Goal: Task Accomplishment & Management: Manage account settings

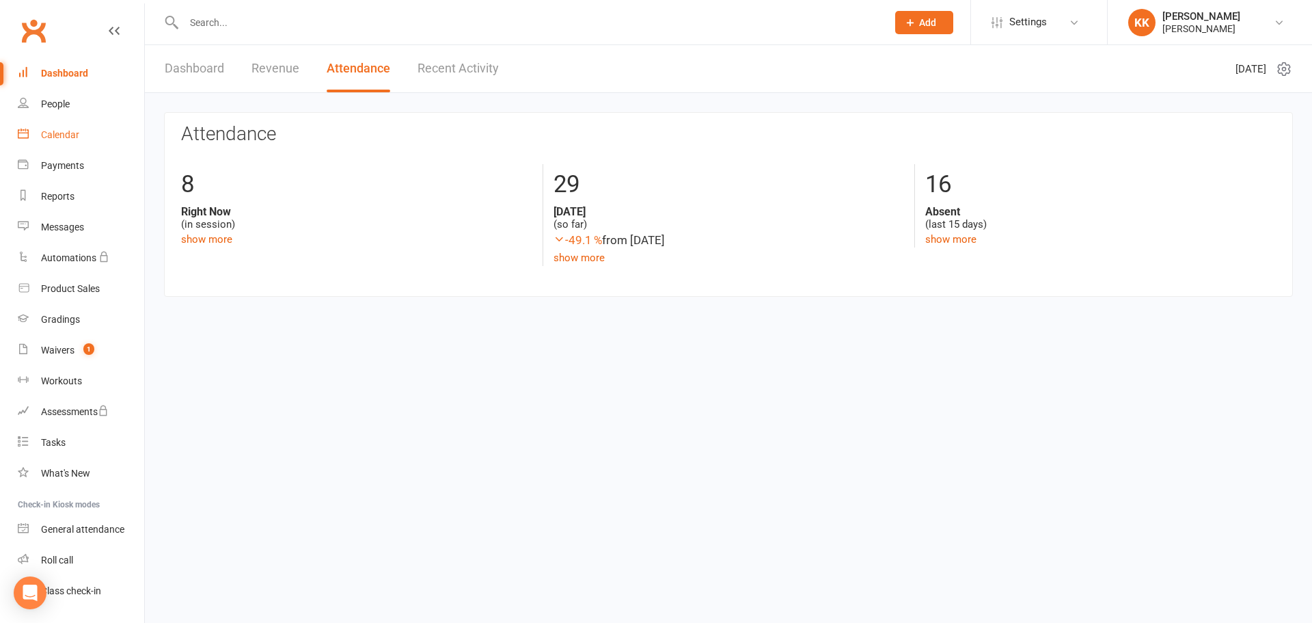
click at [62, 135] on div "Calendar" at bounding box center [60, 134] width 38 height 11
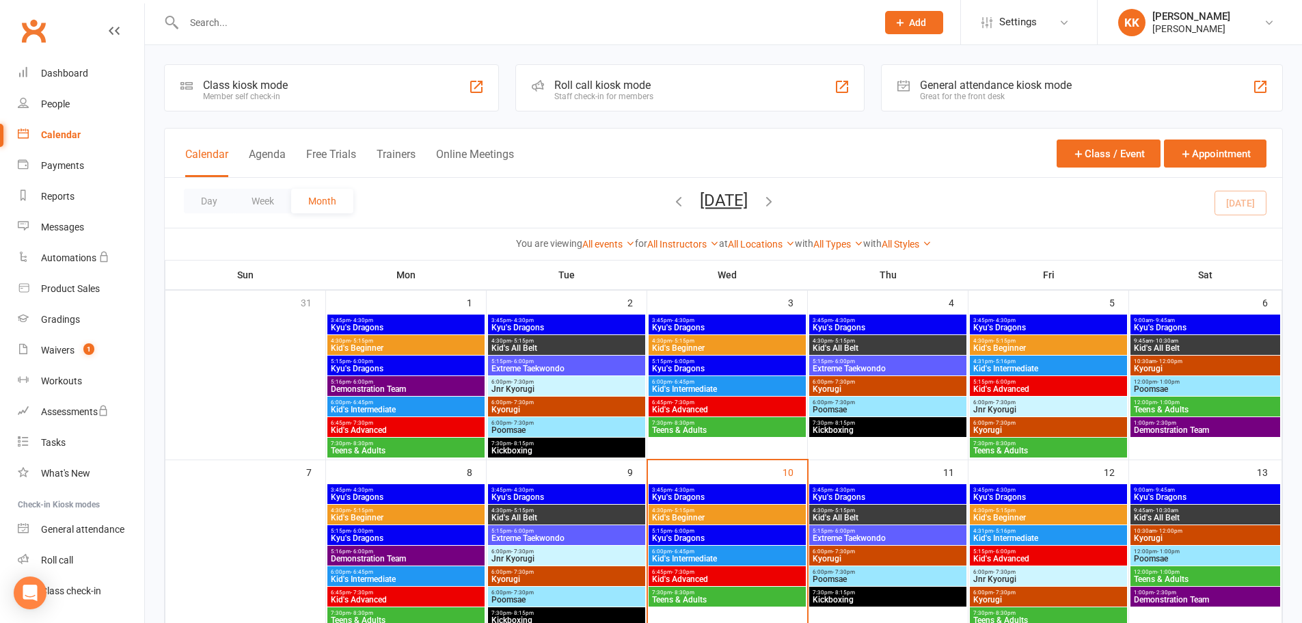
click at [714, 517] on span "Kid's Beginner" at bounding box center [727, 517] width 152 height 8
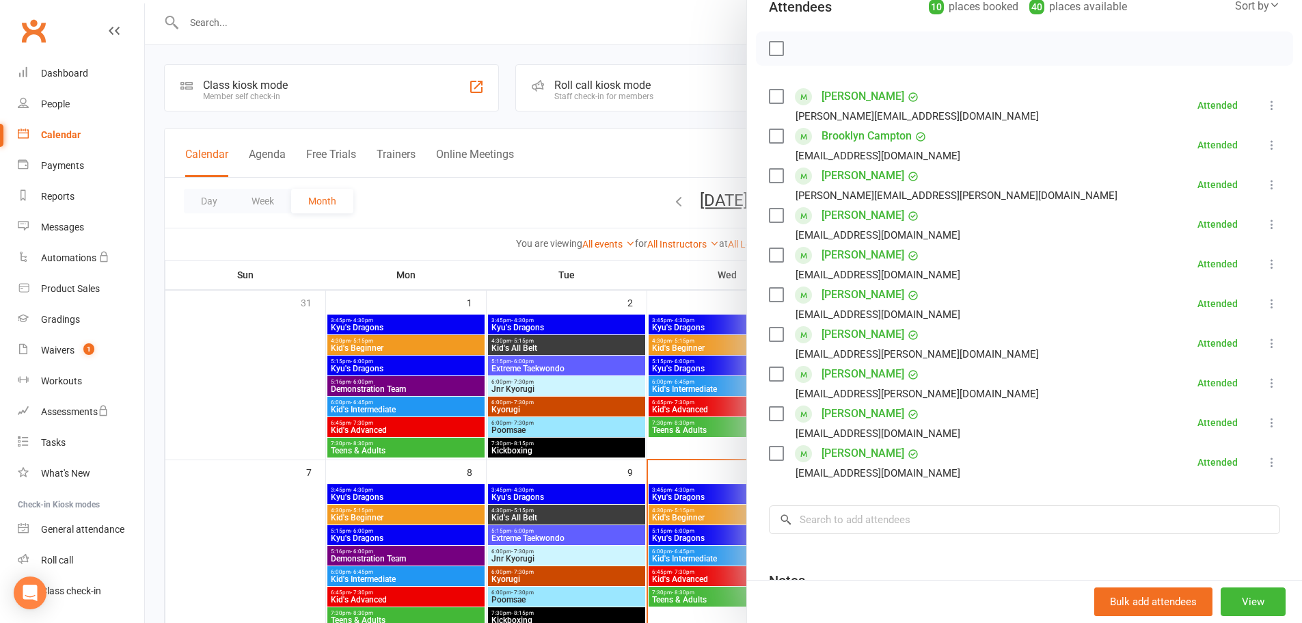
scroll to position [316, 0]
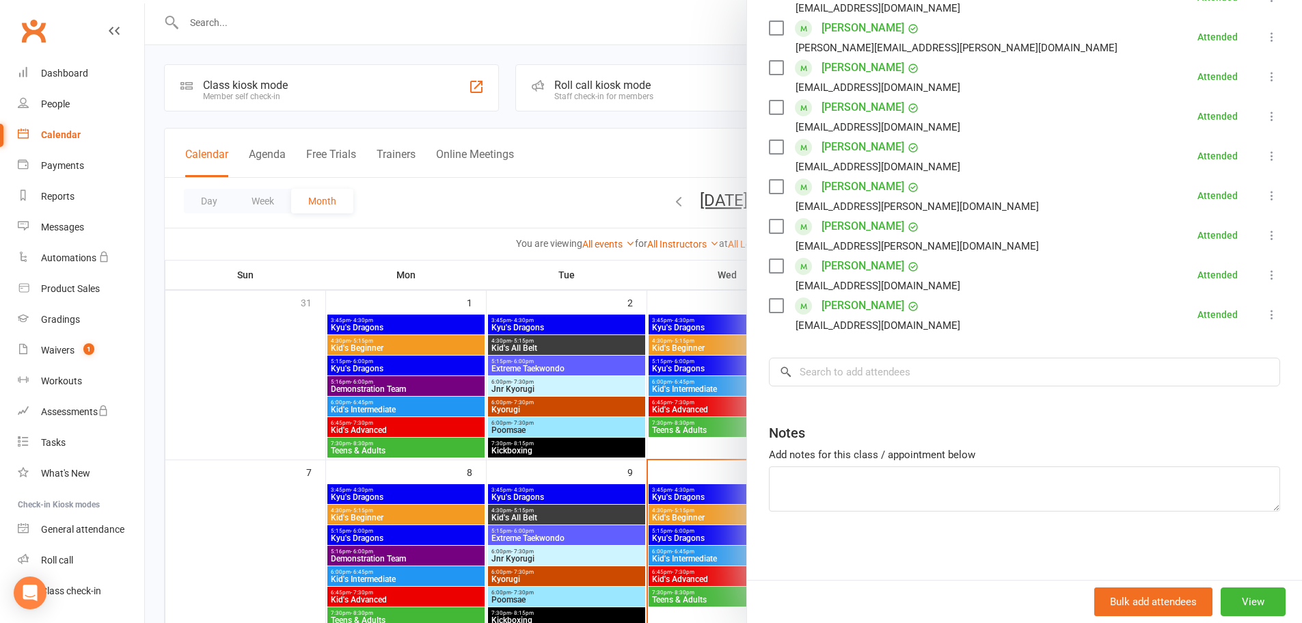
drag, startPoint x: 815, startPoint y: 260, endPoint x: 934, endPoint y: 261, distance: 119.6
click at [934, 261] on div "[PERSON_NAME] [EMAIL_ADDRESS][DOMAIN_NAME]" at bounding box center [867, 275] width 197 height 40
copy link "[PERSON_NAME]"
click at [940, 543] on div "Class kiosk mode Roll call 4:30 PM - 5:15 PM, [DATE] with [PERSON_NAME] at [GEO…" at bounding box center [1024, 161] width 555 height 838
click at [877, 264] on link "[PERSON_NAME]" at bounding box center [862, 266] width 83 height 22
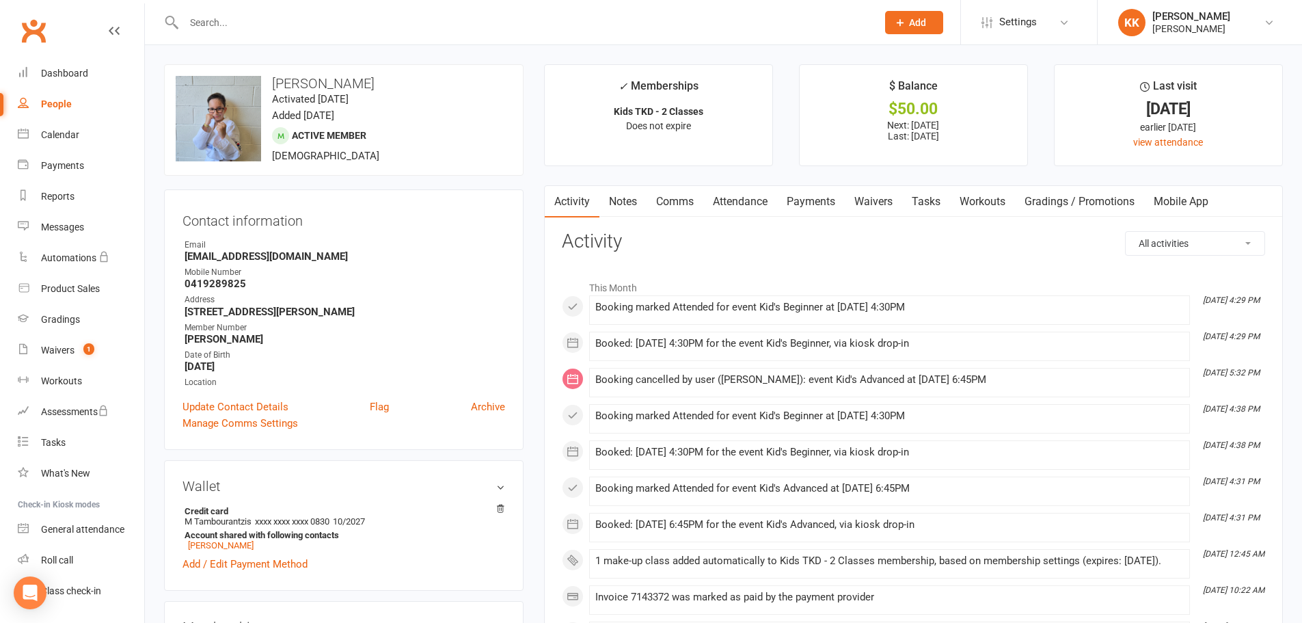
drag, startPoint x: 270, startPoint y: 81, endPoint x: 418, endPoint y: 82, distance: 147.6
click at [418, 82] on h3 "[PERSON_NAME]" at bounding box center [344, 83] width 336 height 15
copy h3 "[PERSON_NAME]"
click at [70, 131] on div "Calendar" at bounding box center [60, 134] width 38 height 11
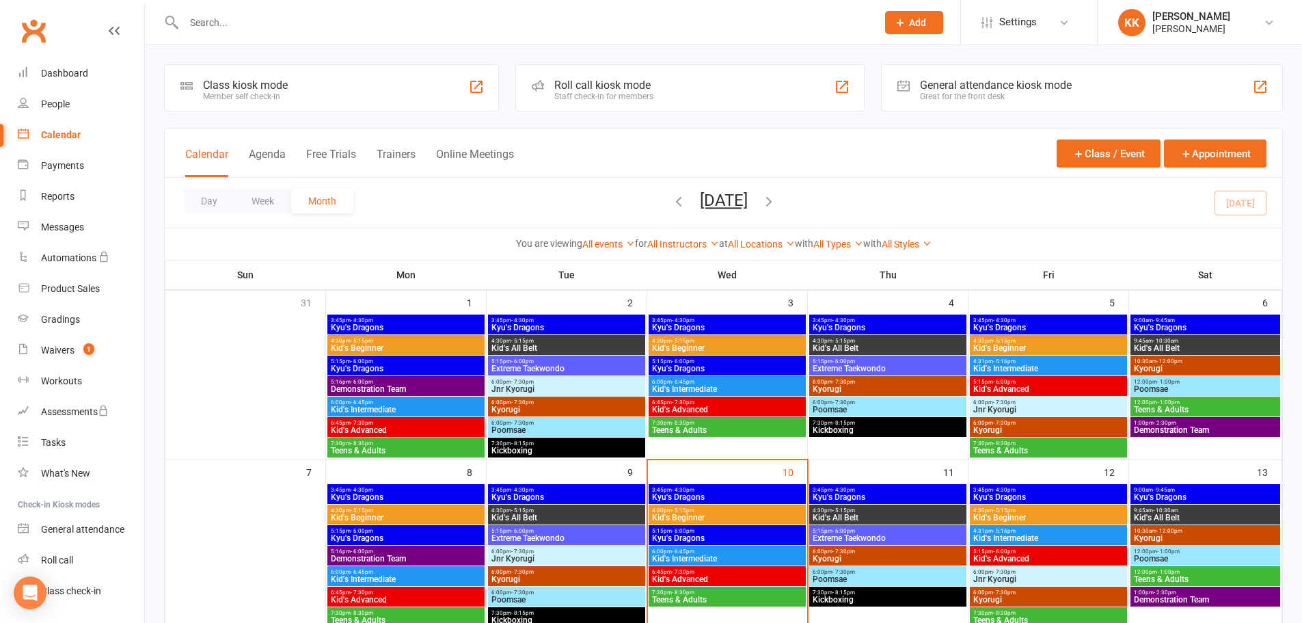
click at [526, 518] on span "Kid's All Belt" at bounding box center [567, 517] width 152 height 8
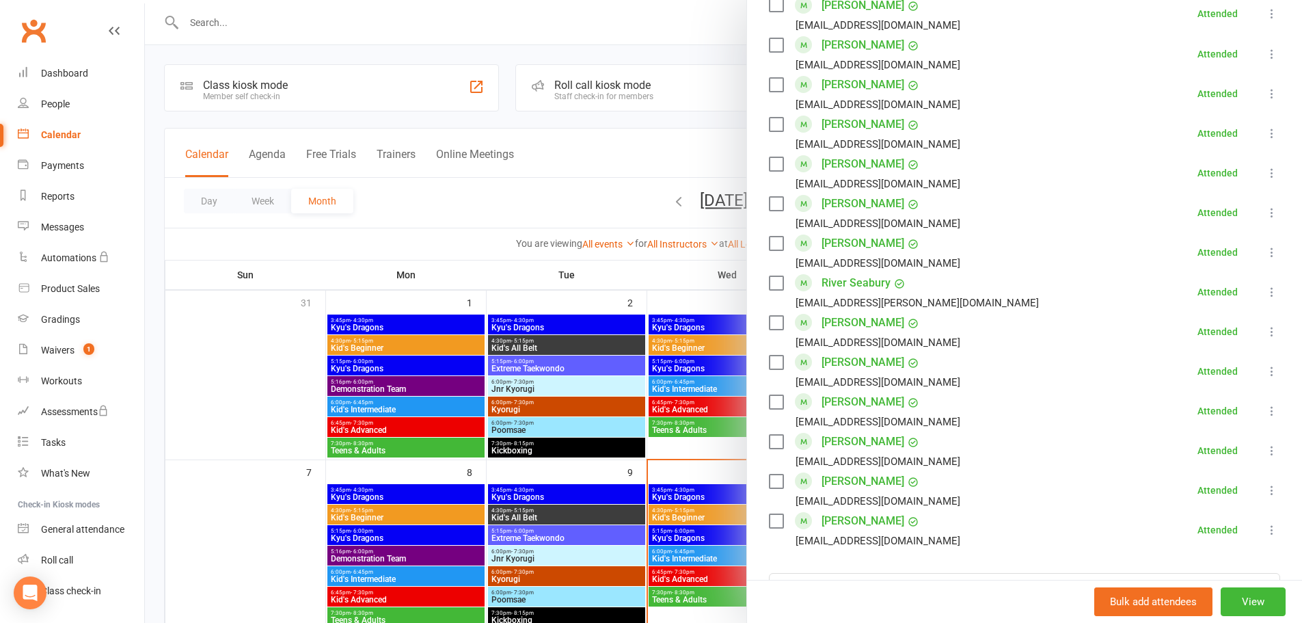
scroll to position [888, 0]
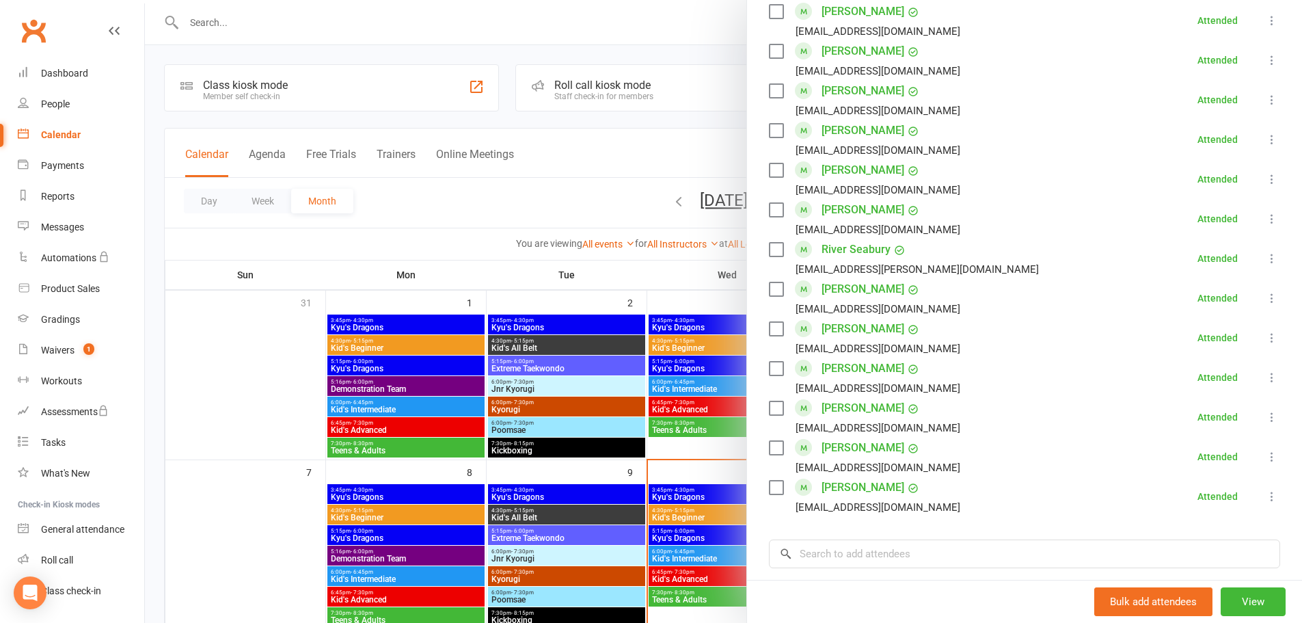
click at [829, 409] on link "[PERSON_NAME]" at bounding box center [862, 408] width 83 height 22
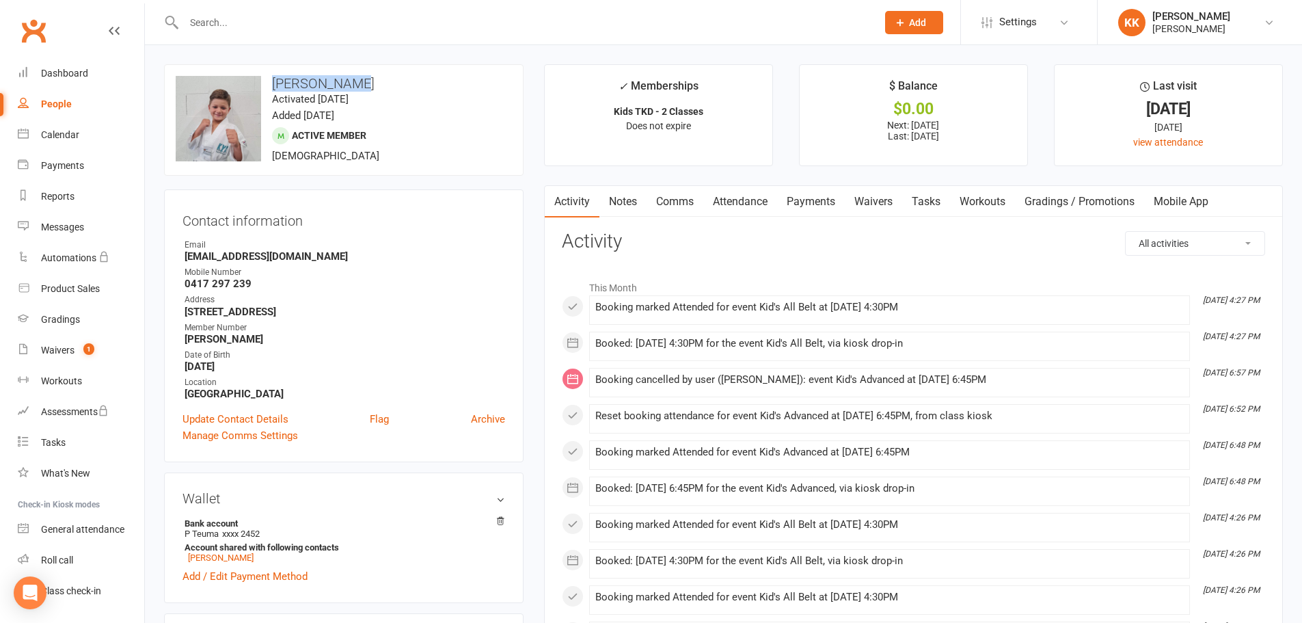
drag, startPoint x: 269, startPoint y: 79, endPoint x: 361, endPoint y: 86, distance: 92.5
click at [361, 86] on h3 "[PERSON_NAME]" at bounding box center [344, 83] width 336 height 15
copy h3 "[PERSON_NAME]"
click at [217, 27] on input "text" at bounding box center [524, 22] width 688 height 19
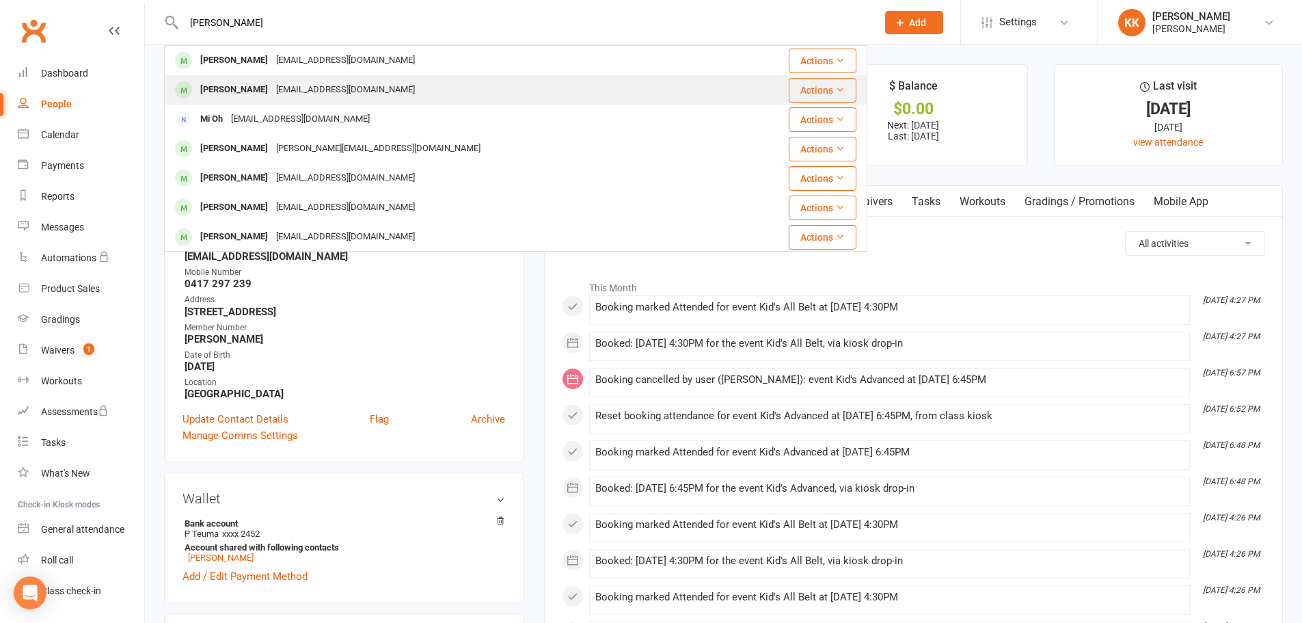
type input "[PERSON_NAME]"
click at [249, 90] on div "[PERSON_NAME]" at bounding box center [234, 90] width 76 height 20
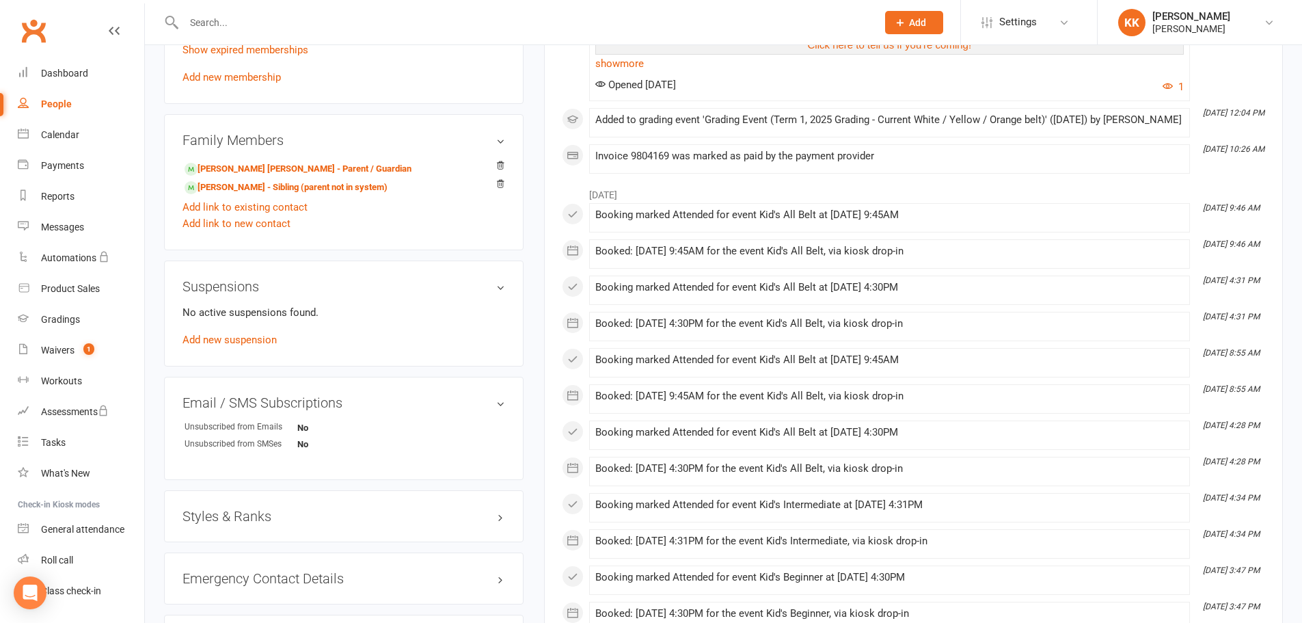
scroll to position [888, 0]
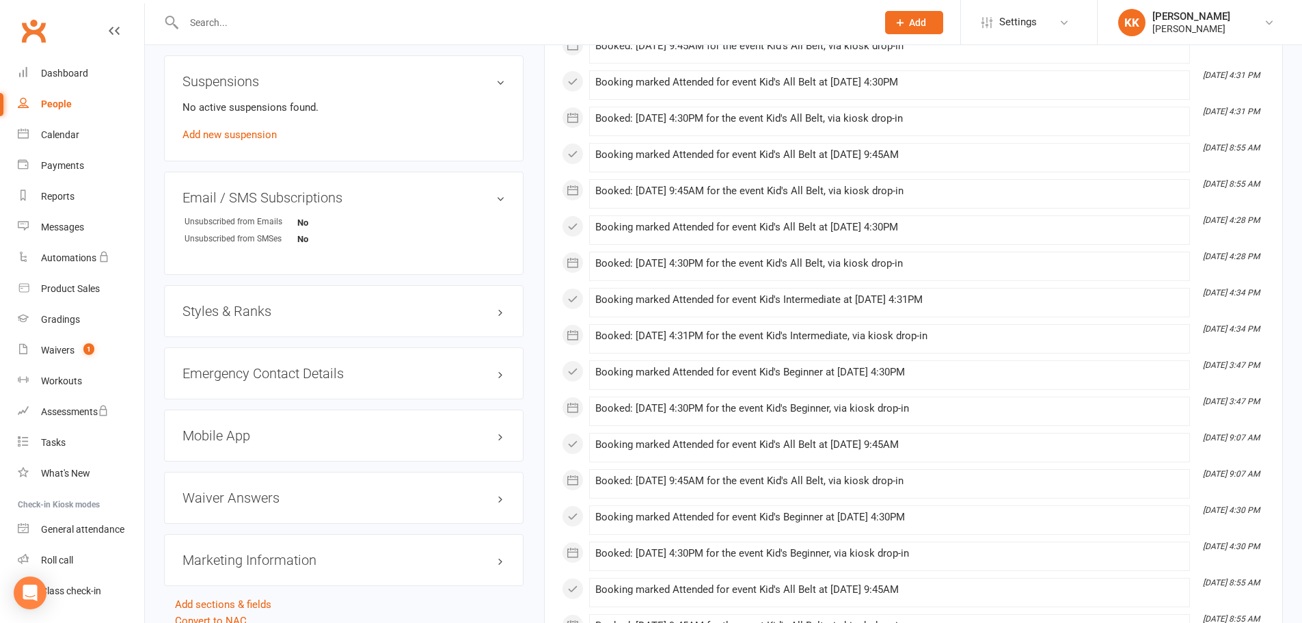
click at [344, 315] on h3 "Styles & Ranks" at bounding box center [343, 310] width 323 height 15
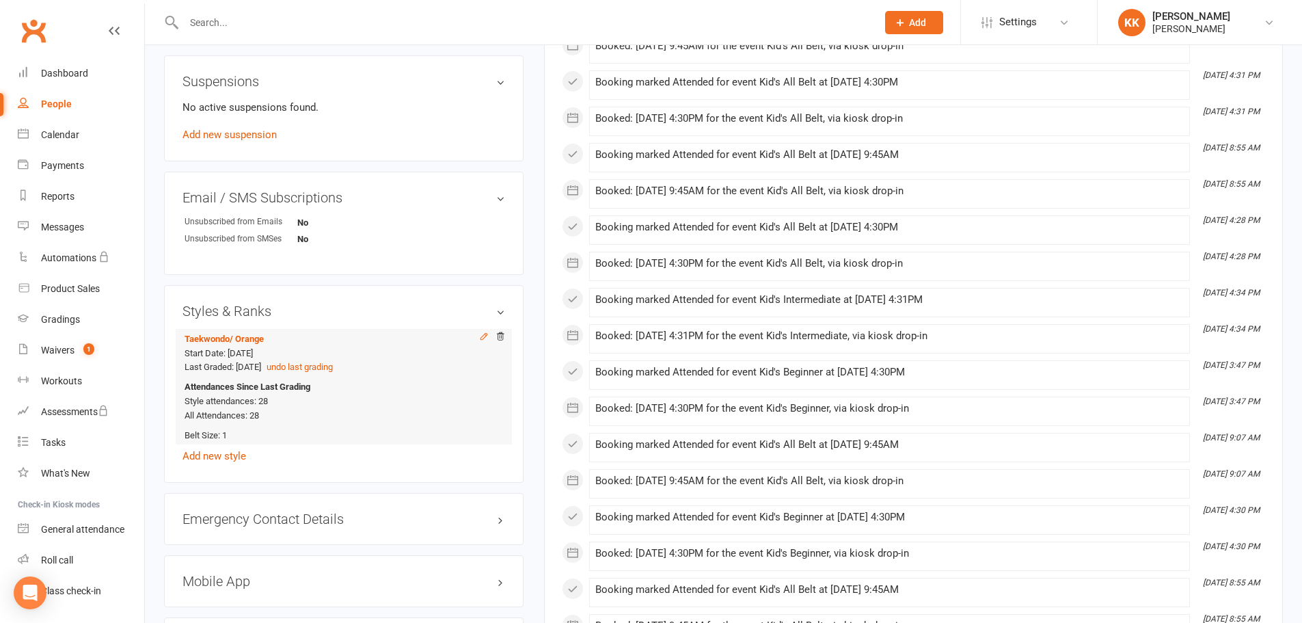
click at [483, 337] on icon at bounding box center [484, 336] width 10 height 10
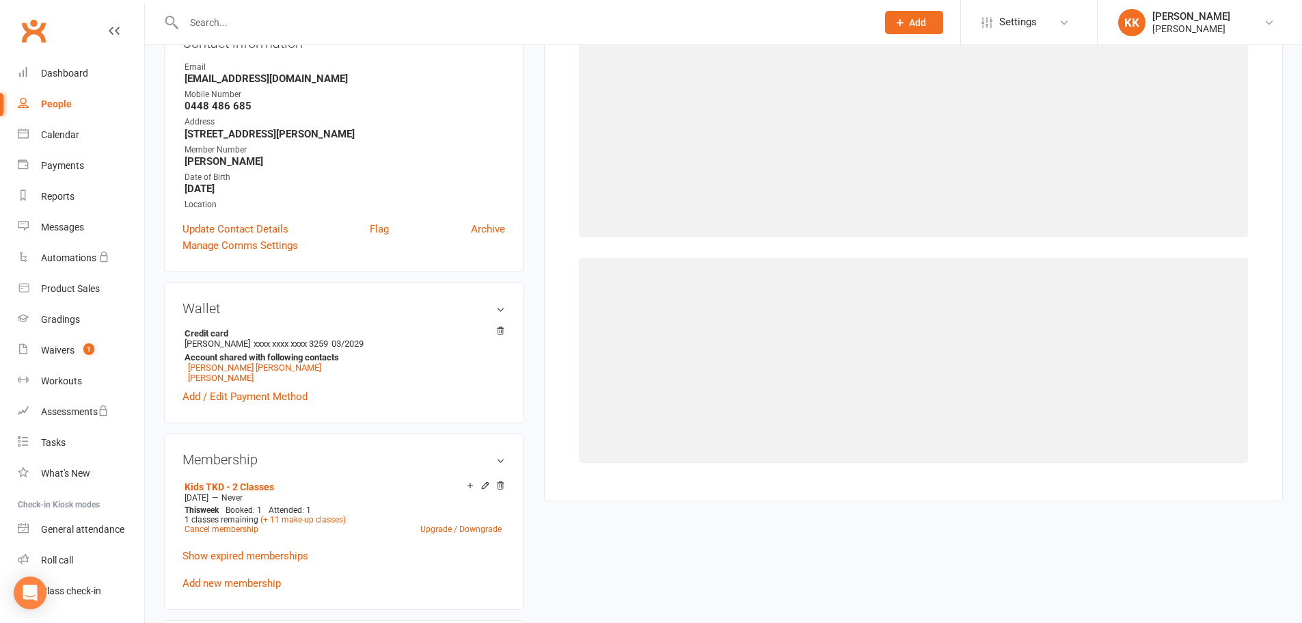
scroll to position [117, 0]
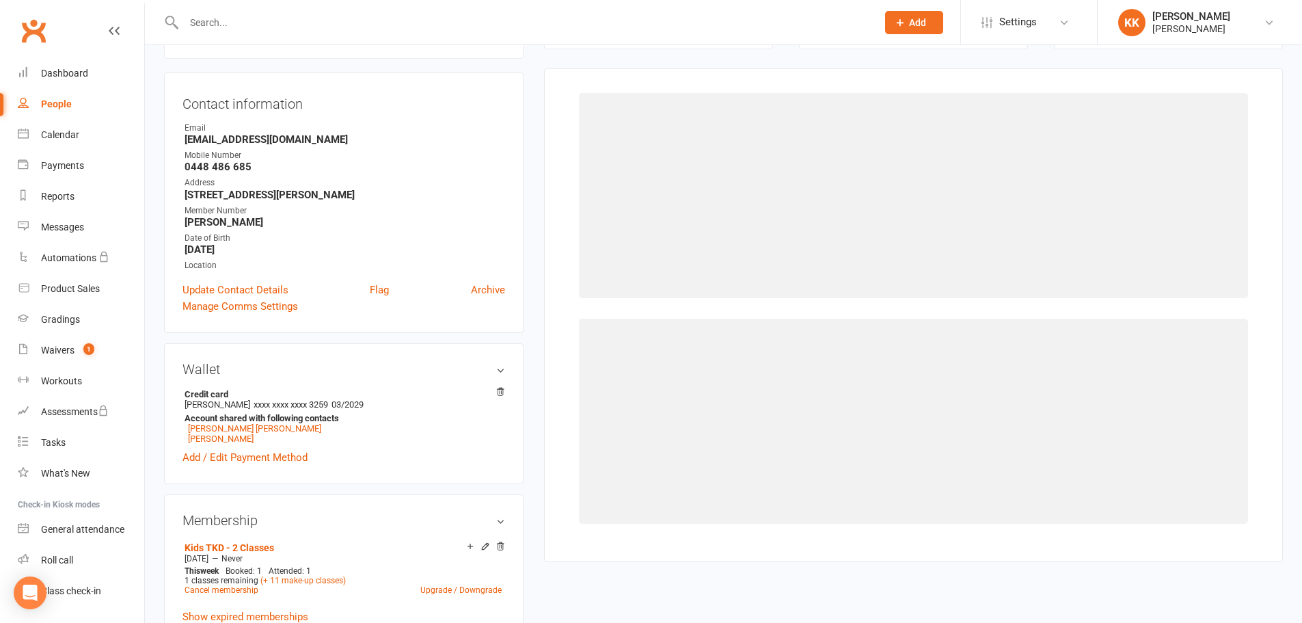
select select "3116"
select select "38701"
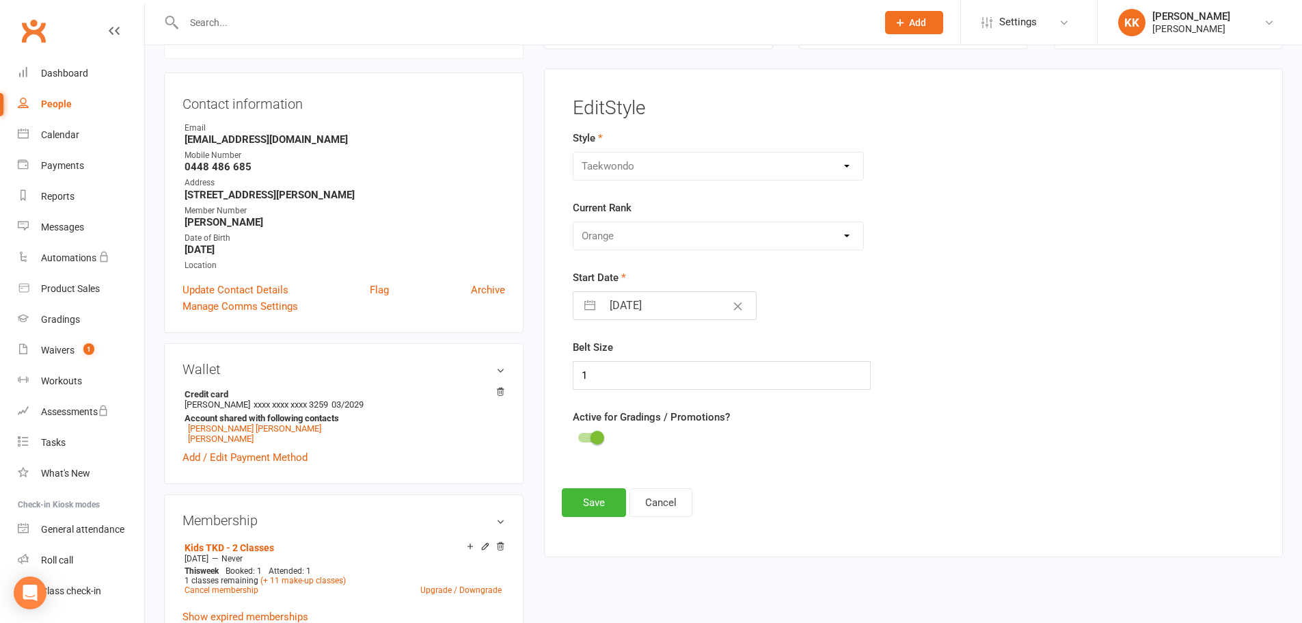
click at [847, 237] on div "Please Select Starting Rank White Yellow Orange Green Blue Purple Brown Red1 Re…" at bounding box center [719, 235] width 292 height 29
click at [60, 324] on div "Gradings" at bounding box center [60, 319] width 39 height 11
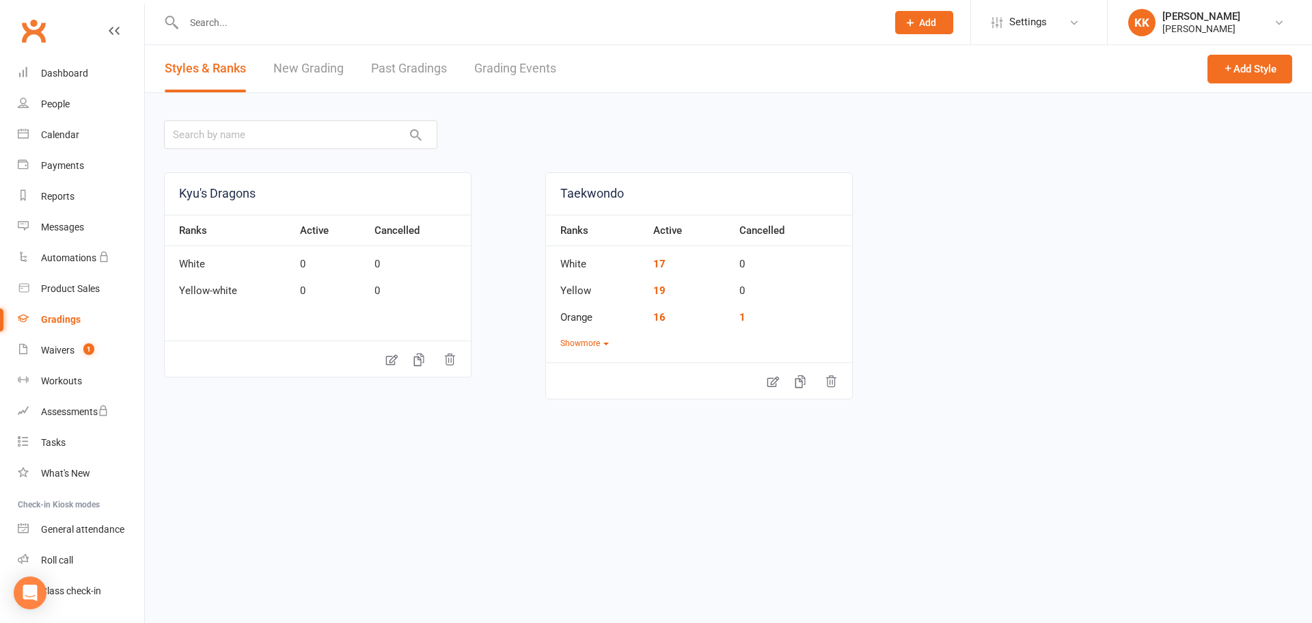
click at [523, 72] on link "Grading Events" at bounding box center [515, 68] width 82 height 47
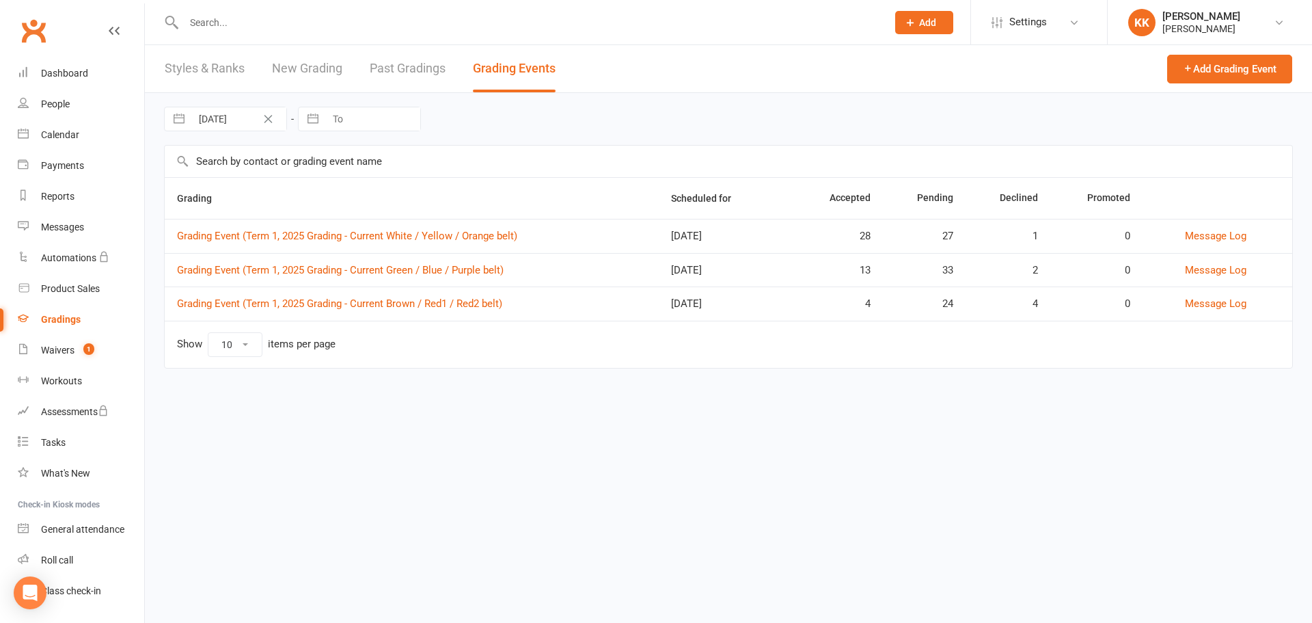
click at [265, 120] on icon "Clear Date" at bounding box center [268, 119] width 10 height 8
click at [239, 120] on input "From" at bounding box center [238, 118] width 95 height 23
select select "7"
select select "2025"
select select "8"
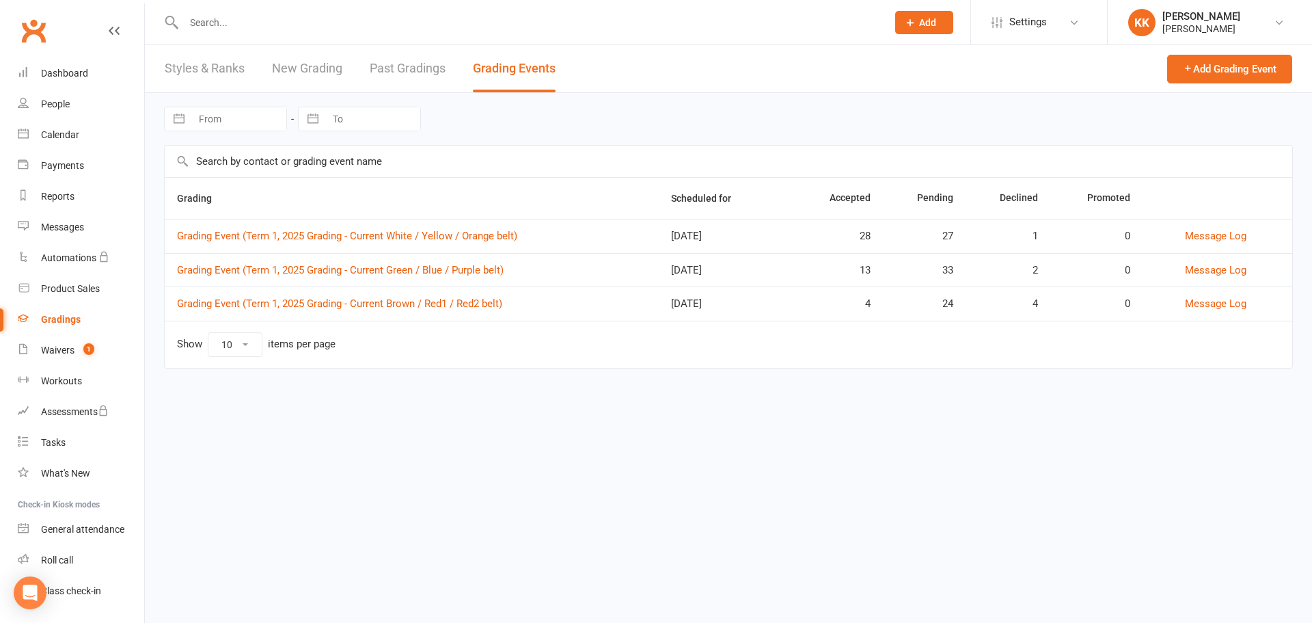
select select "2025"
select select "9"
select select "2025"
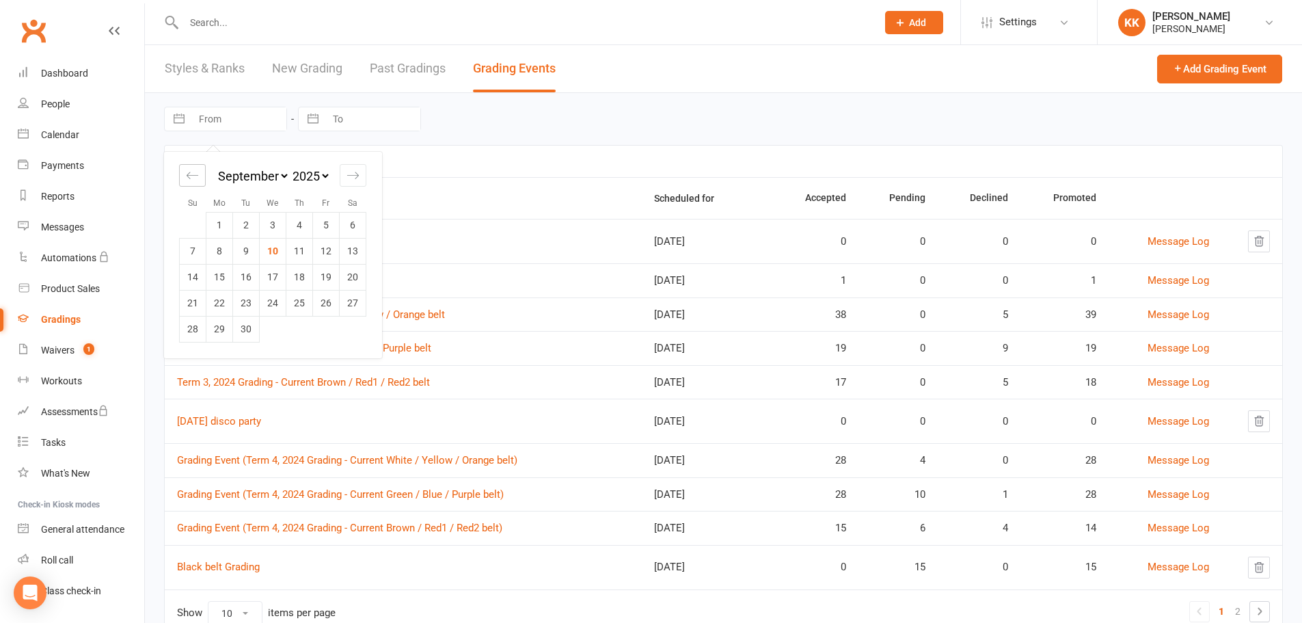
click at [194, 175] on icon "Move backward to switch to the previous month." at bounding box center [192, 175] width 13 height 13
select select "6"
select select "2025"
click at [194, 175] on icon "Move backward to switch to the previous month." at bounding box center [192, 175] width 13 height 13
select select "5"
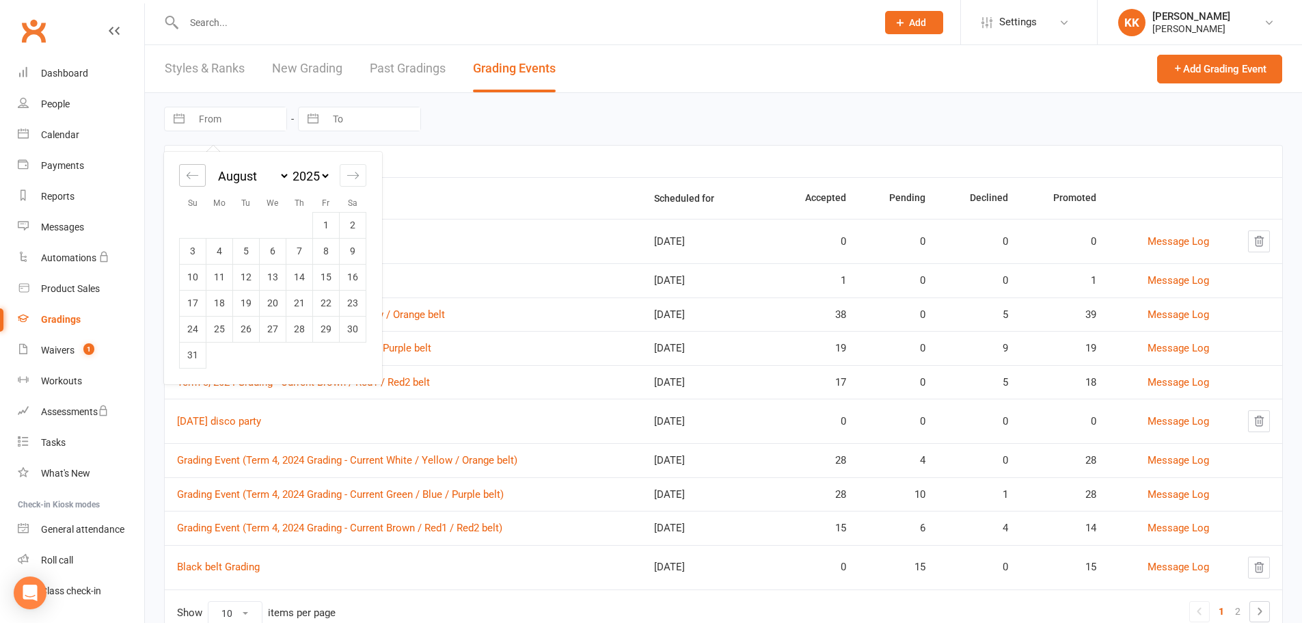
select select "2025"
click at [194, 175] on icon "Move backward to switch to the previous month." at bounding box center [192, 175] width 13 height 13
select select "4"
select select "2025"
click at [194, 175] on icon "Move backward to switch to the previous month." at bounding box center [192, 175] width 13 height 13
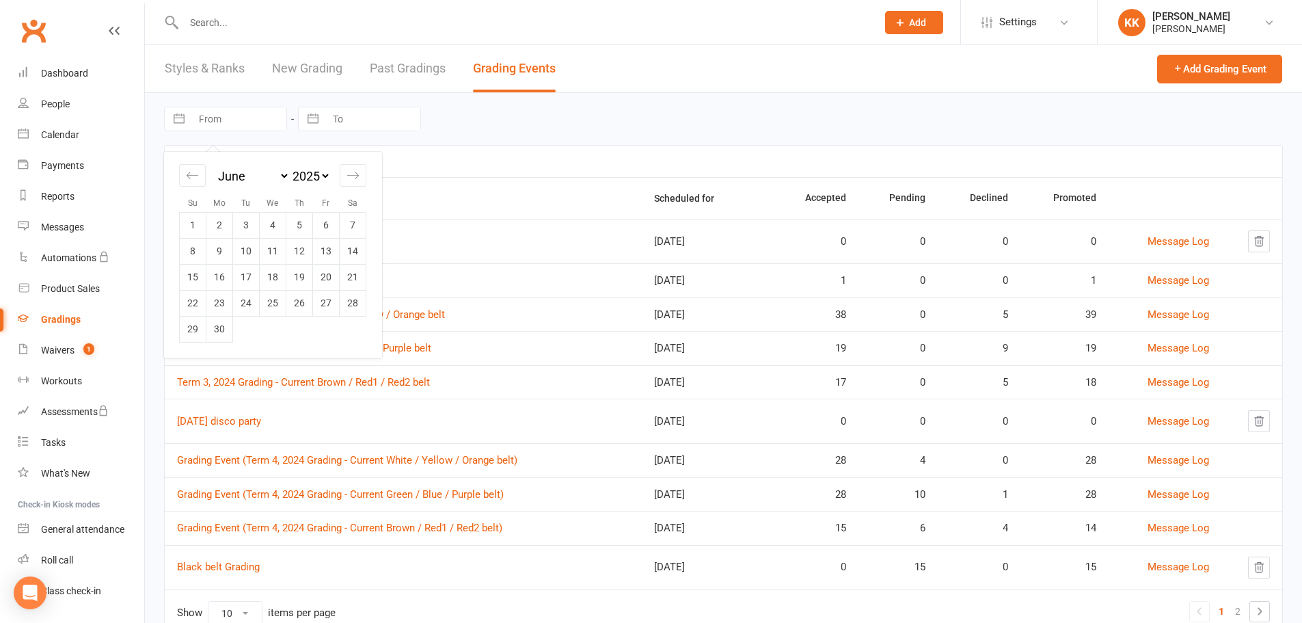
select select "3"
select select "2025"
click at [290, 222] on td "1" at bounding box center [299, 225] width 27 height 26
type input "[DATE]"
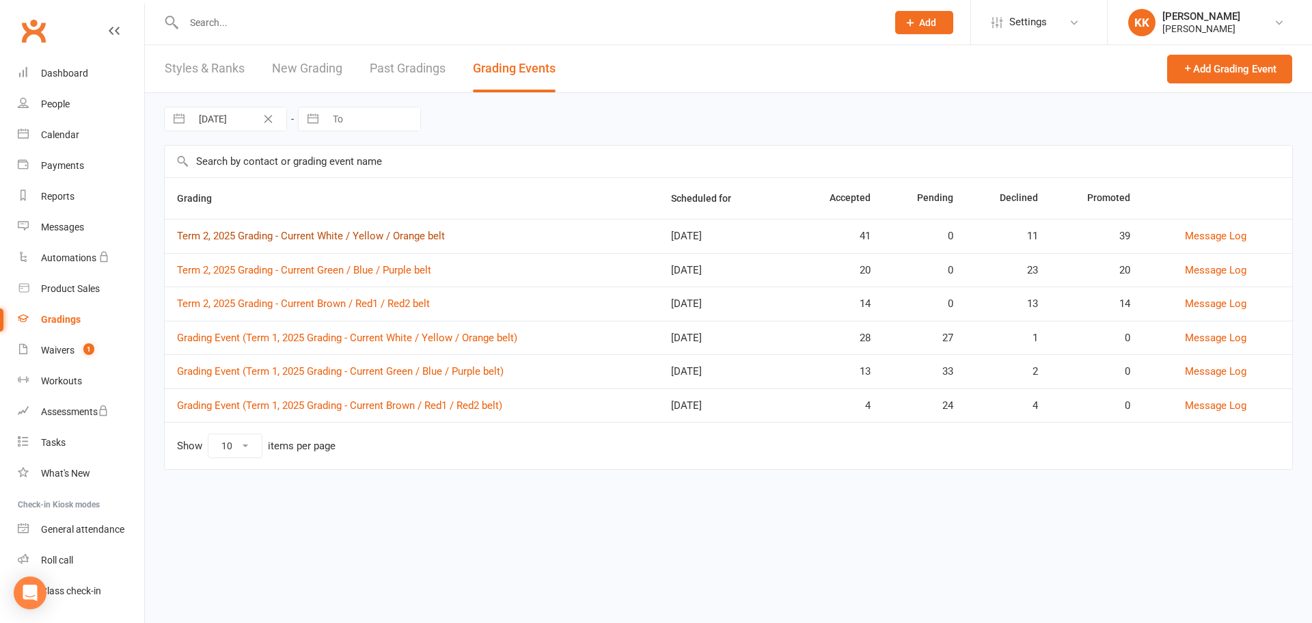
click at [411, 236] on link "Term 2, 2025 Grading - Current White / Yellow / Orange belt" at bounding box center [311, 236] width 268 height 12
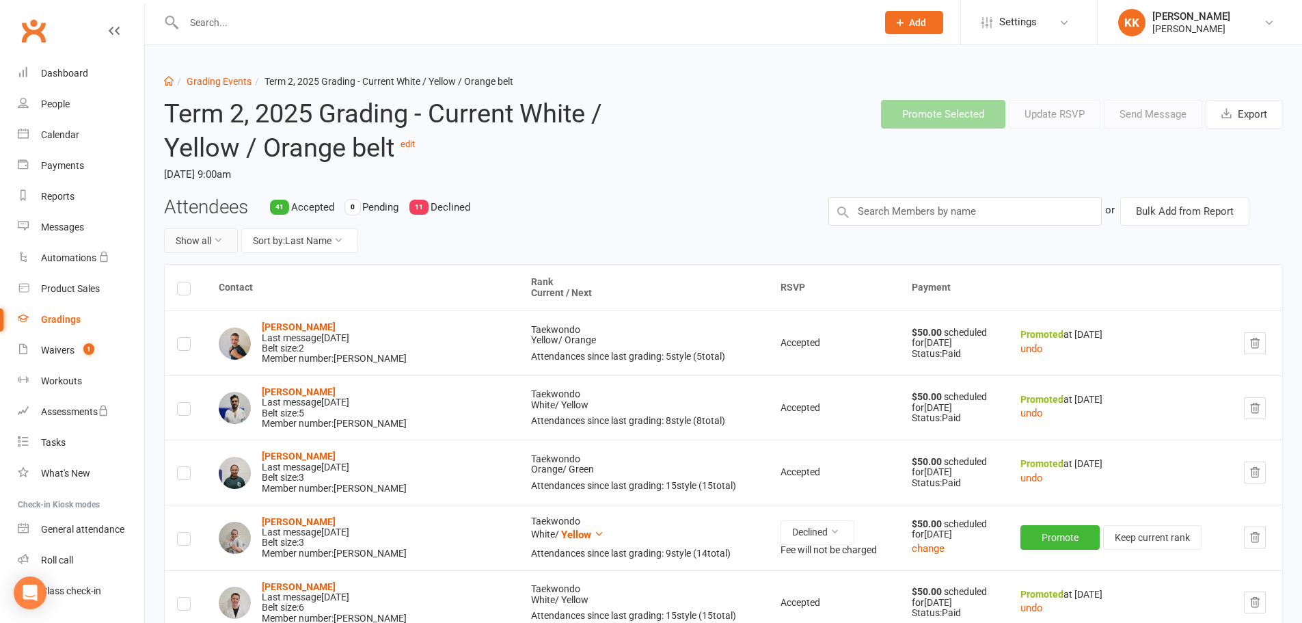
click at [223, 238] on button "Show all" at bounding box center [201, 240] width 74 height 25
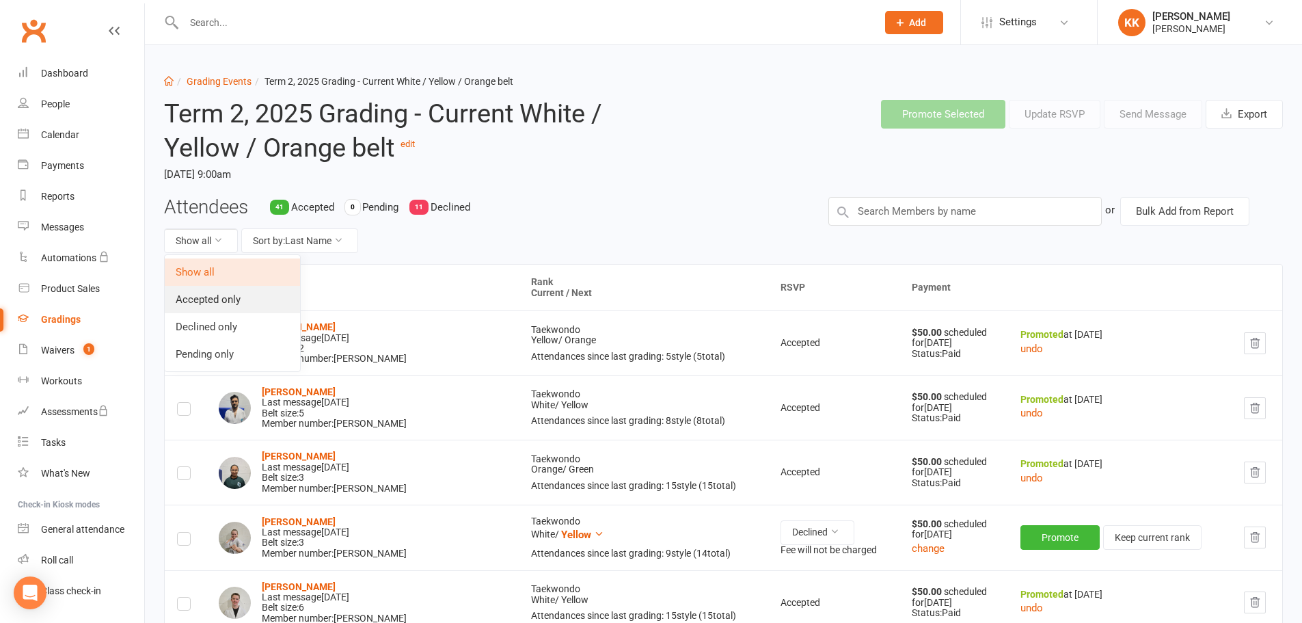
click at [226, 304] on link "Accepted only" at bounding box center [232, 299] width 135 height 27
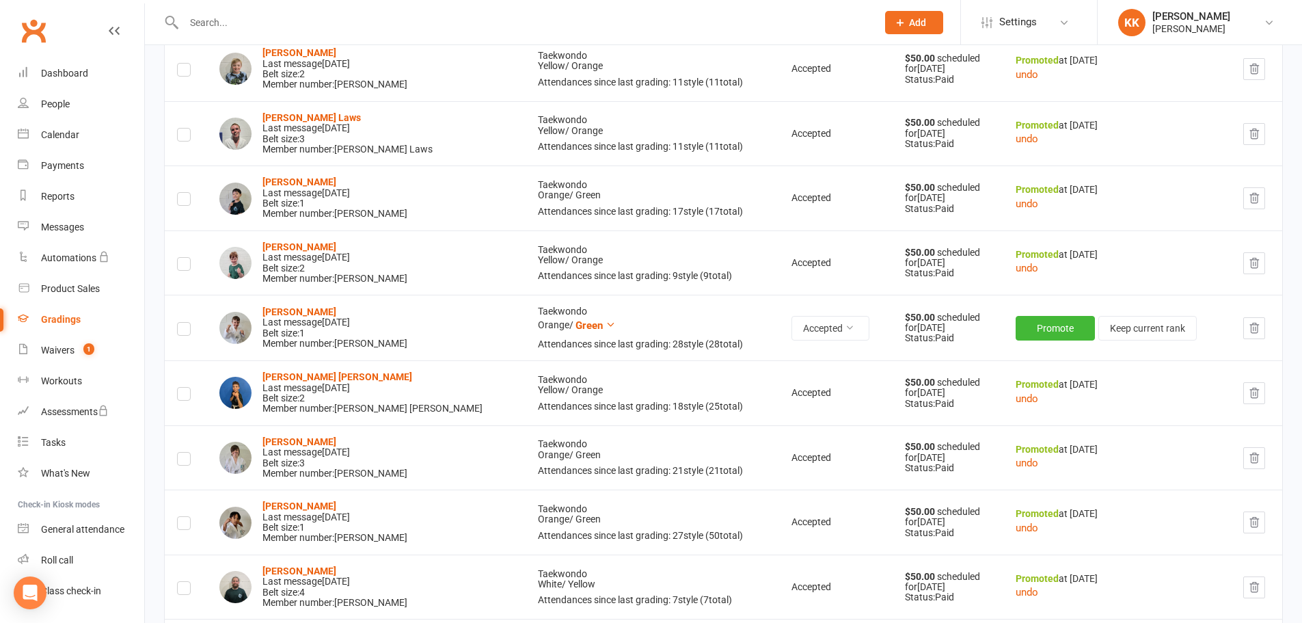
scroll to position [1845, 0]
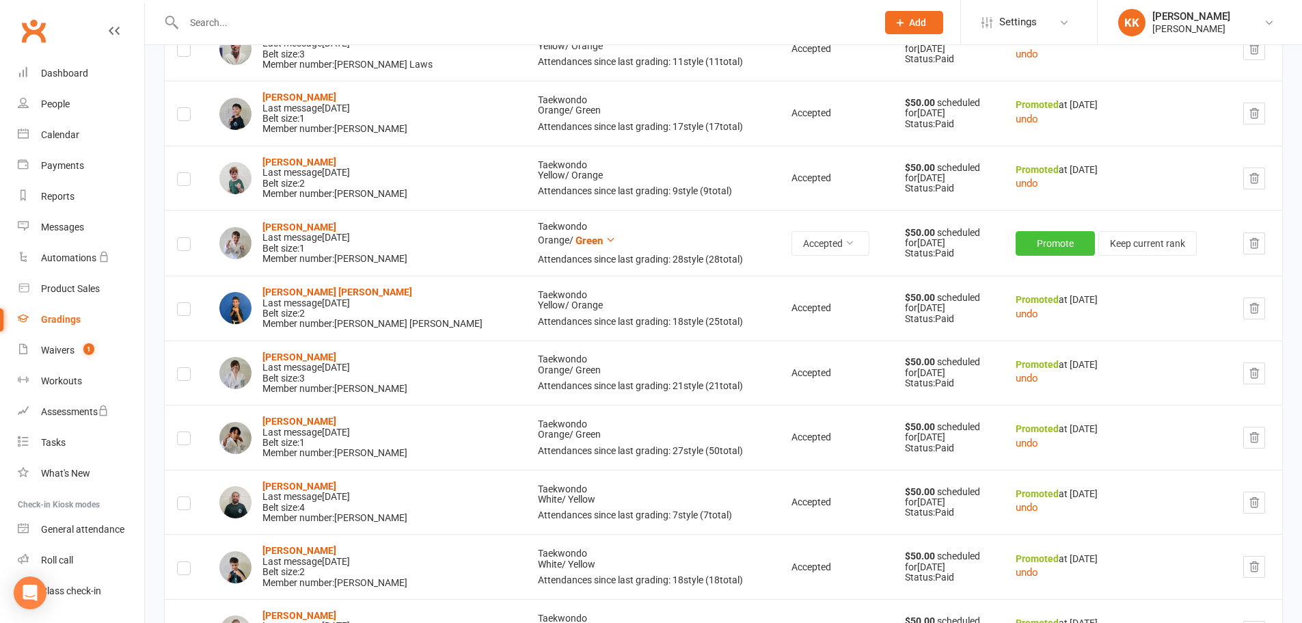
click at [1063, 246] on button "Promote" at bounding box center [1055, 243] width 79 height 25
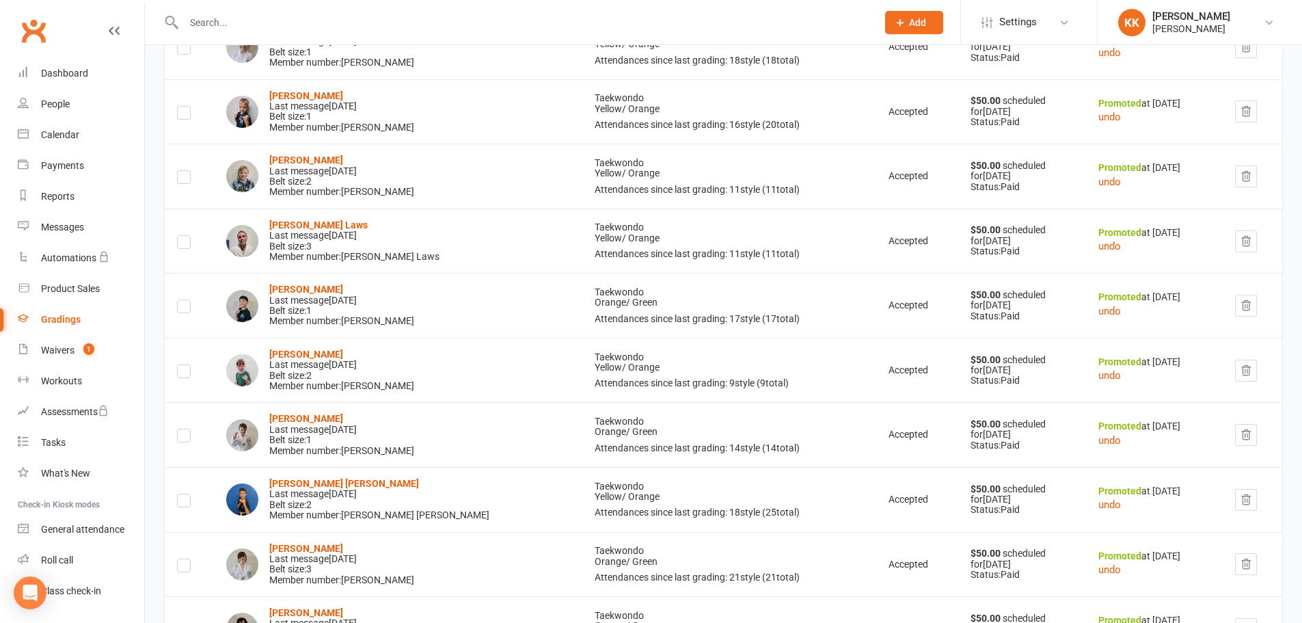
scroll to position [1789, 0]
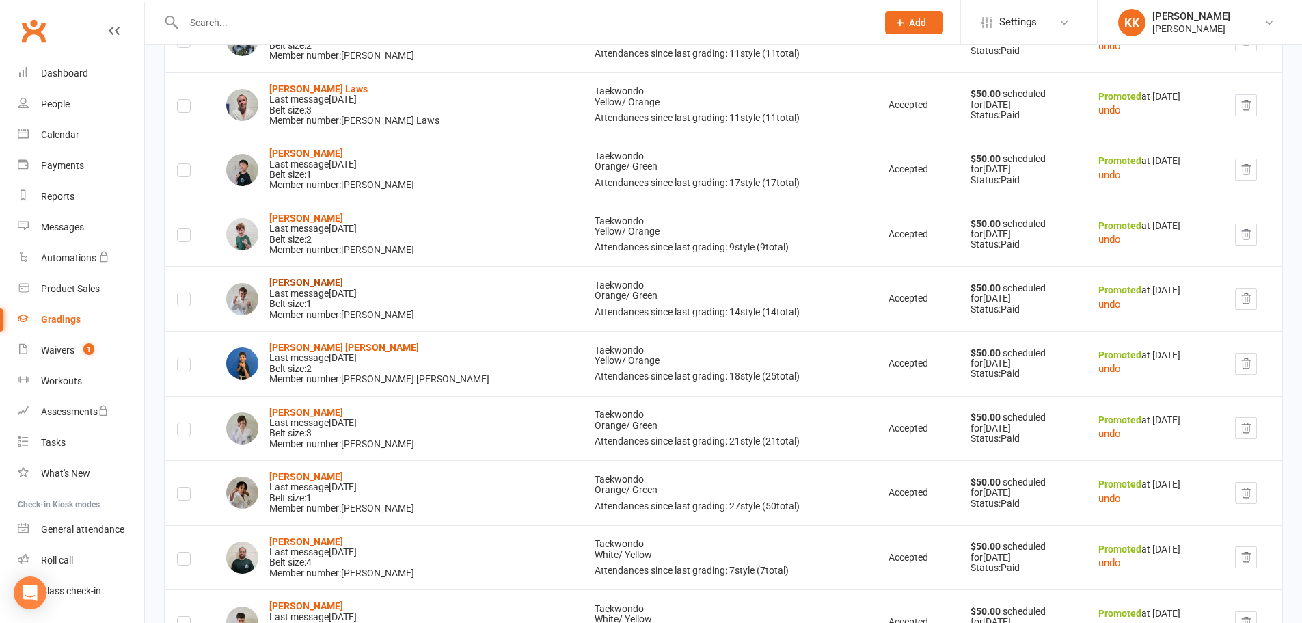
click at [312, 287] on strong "[PERSON_NAME]" at bounding box center [306, 282] width 74 height 11
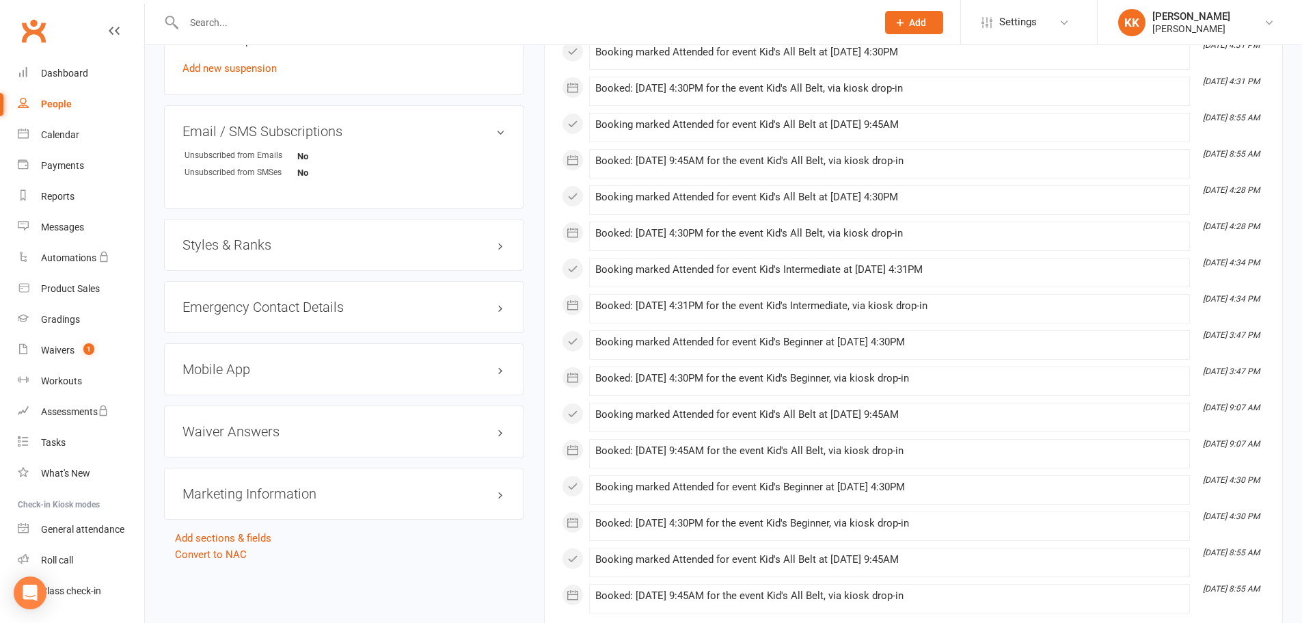
scroll to position [957, 0]
click at [314, 243] on h3 "Styles & Ranks" at bounding box center [343, 242] width 323 height 15
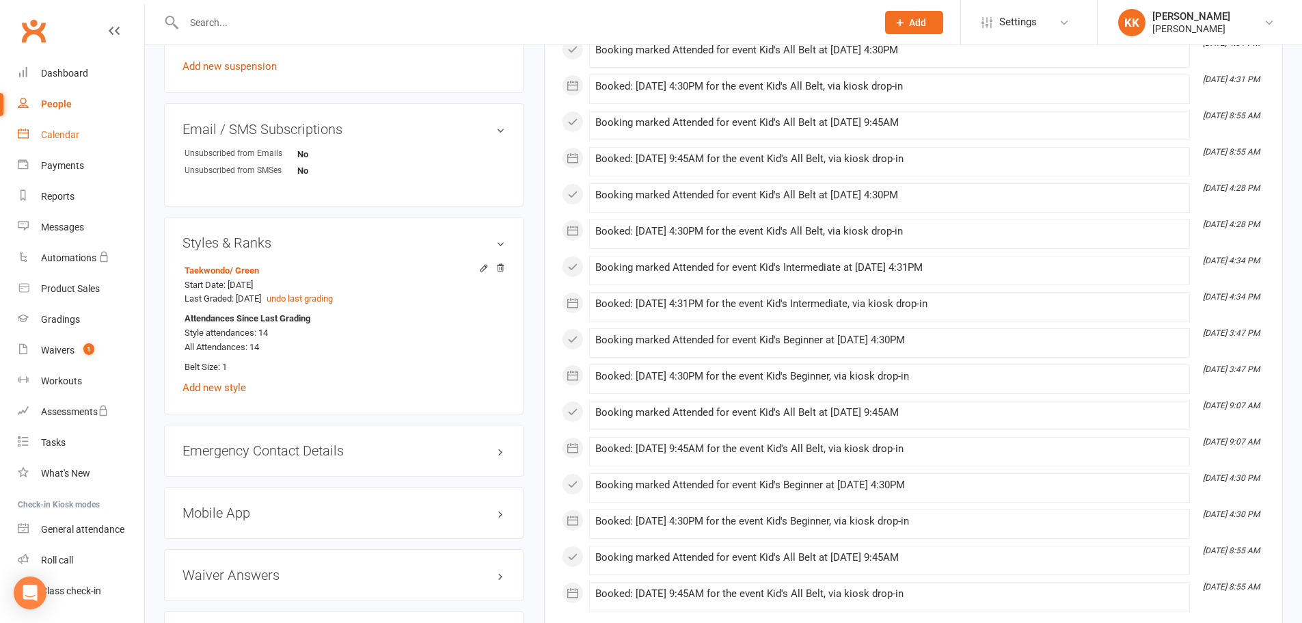
click at [78, 137] on div "Calendar" at bounding box center [60, 134] width 38 height 11
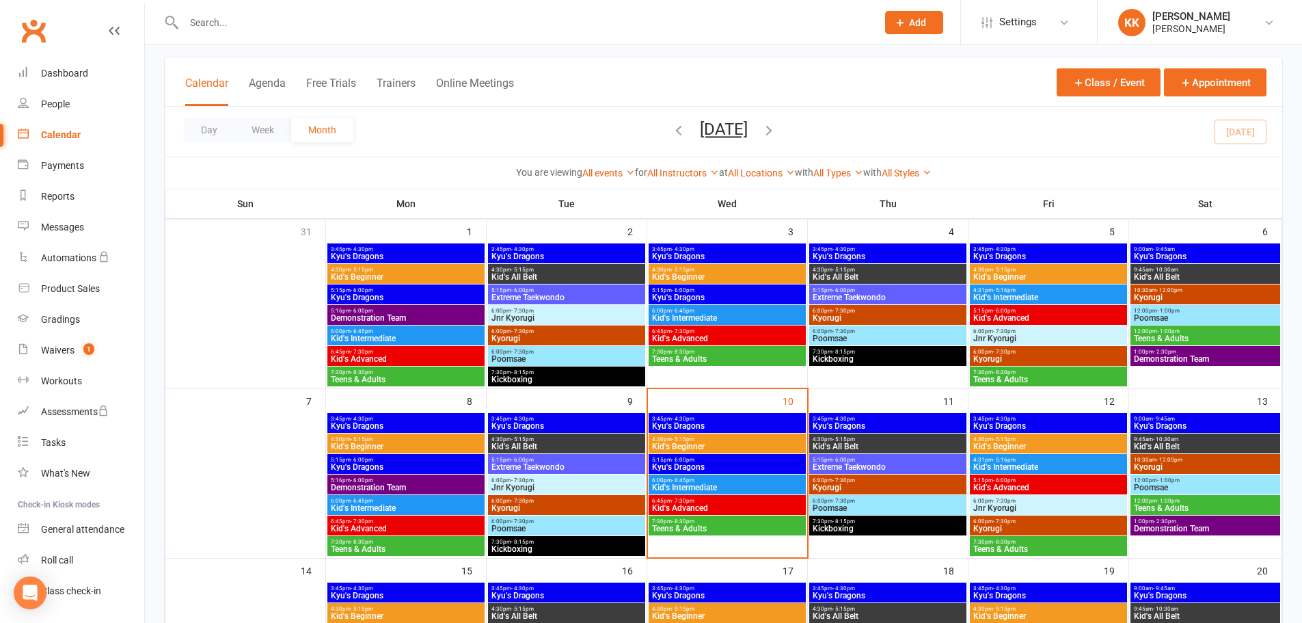
scroll to position [137, 0]
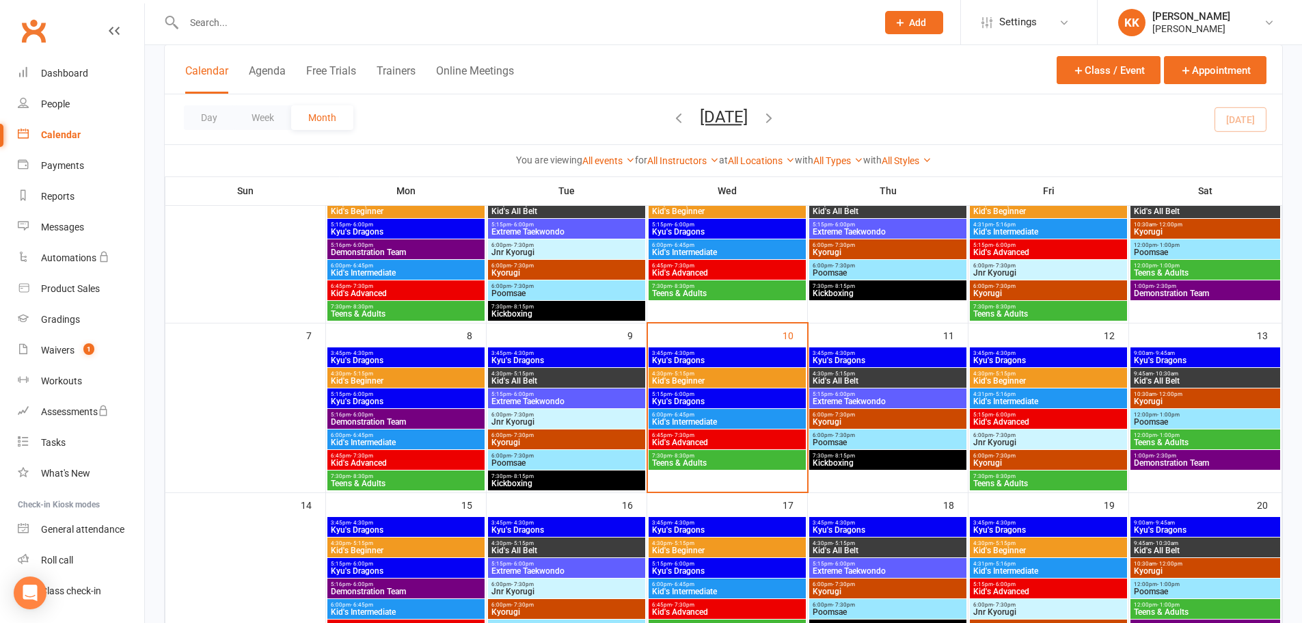
click at [698, 420] on span "Kid's Intermediate" at bounding box center [727, 422] width 152 height 8
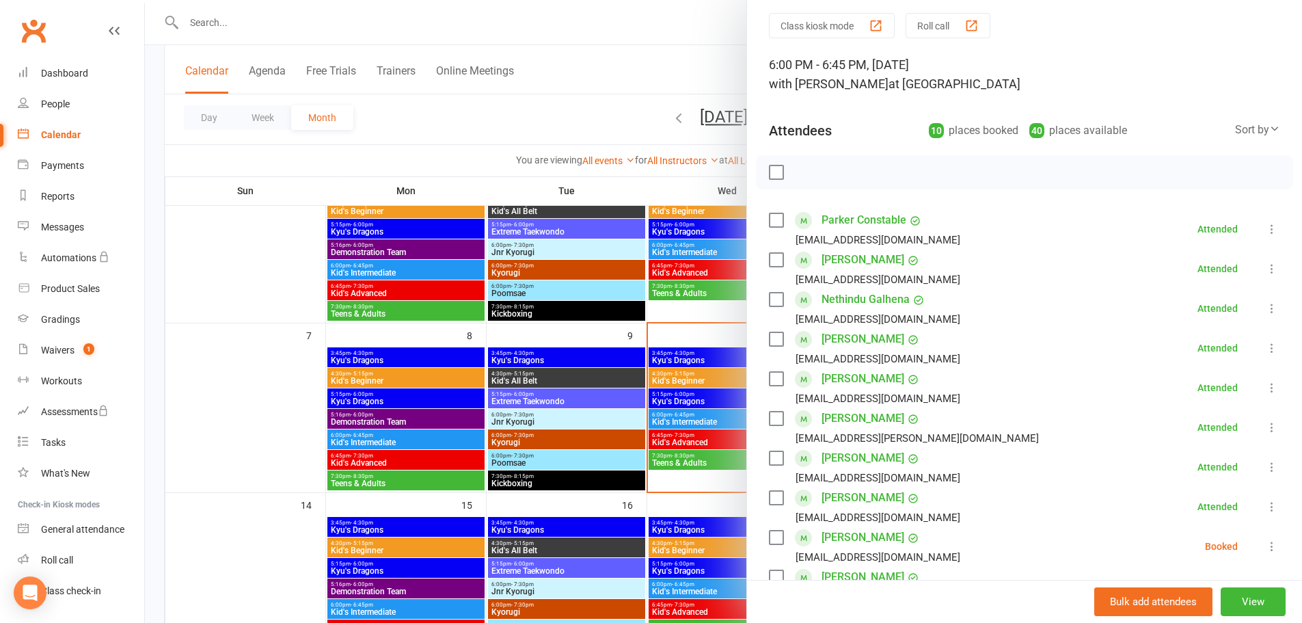
scroll to position [205, 0]
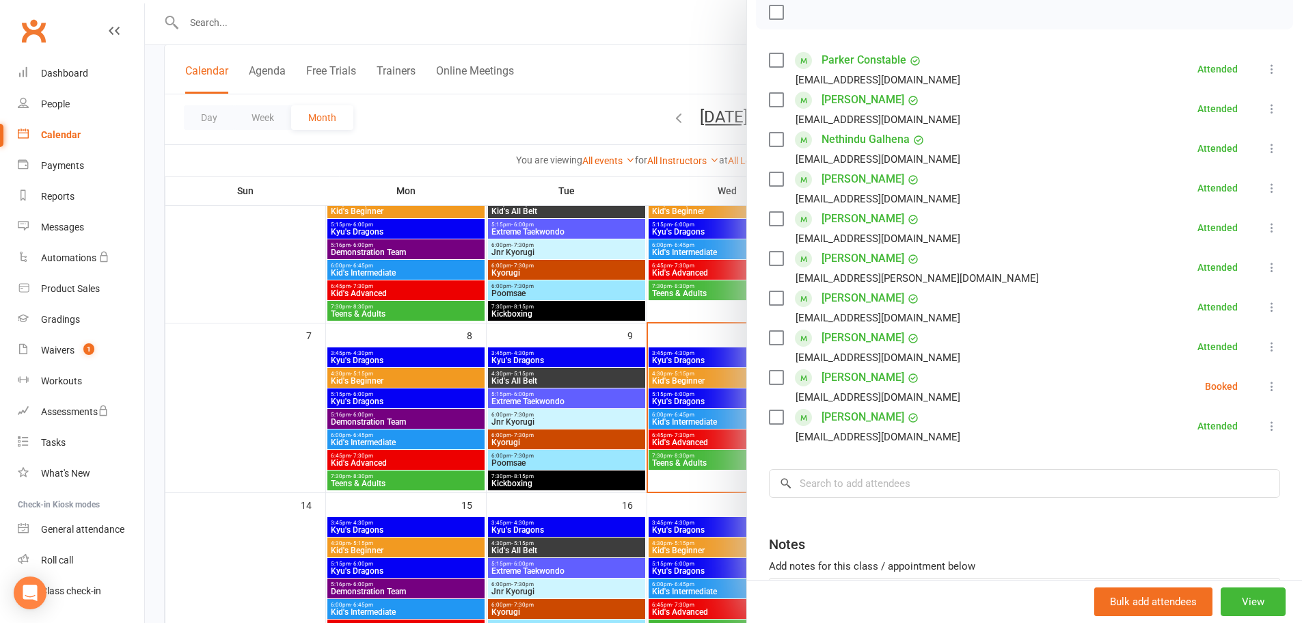
click at [1265, 385] on icon at bounding box center [1272, 386] width 14 height 14
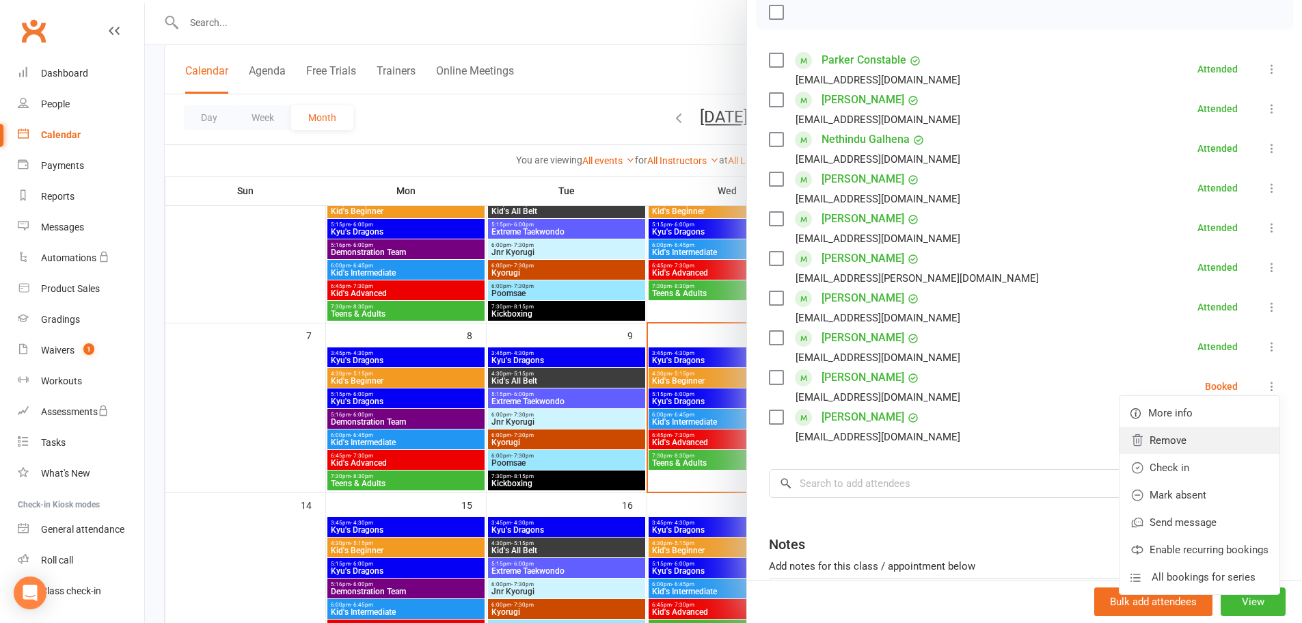
click at [1156, 446] on link "Remove" at bounding box center [1199, 439] width 160 height 27
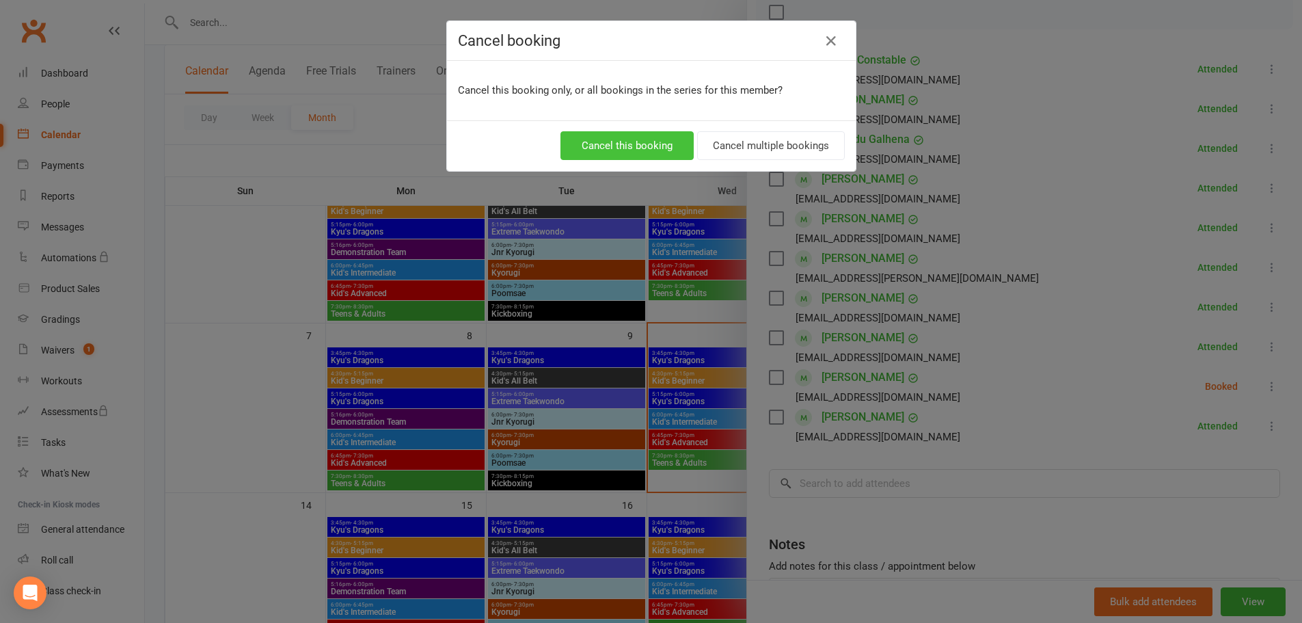
click at [654, 148] on button "Cancel this booking" at bounding box center [626, 145] width 133 height 29
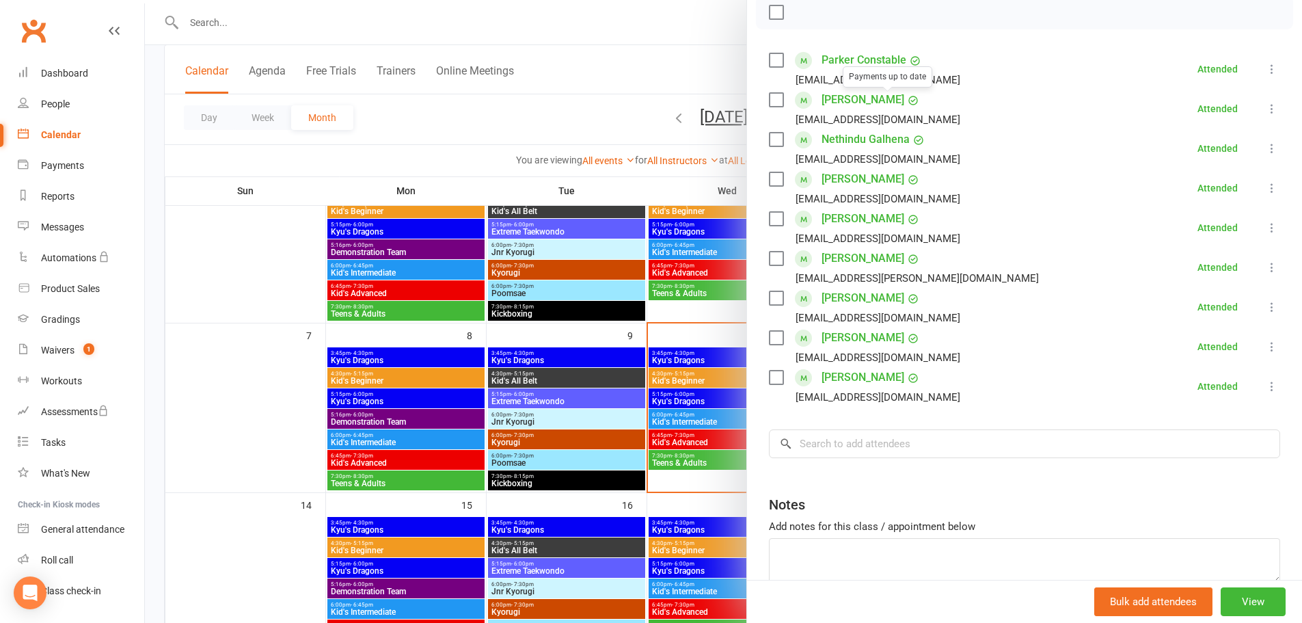
scroll to position [137, 0]
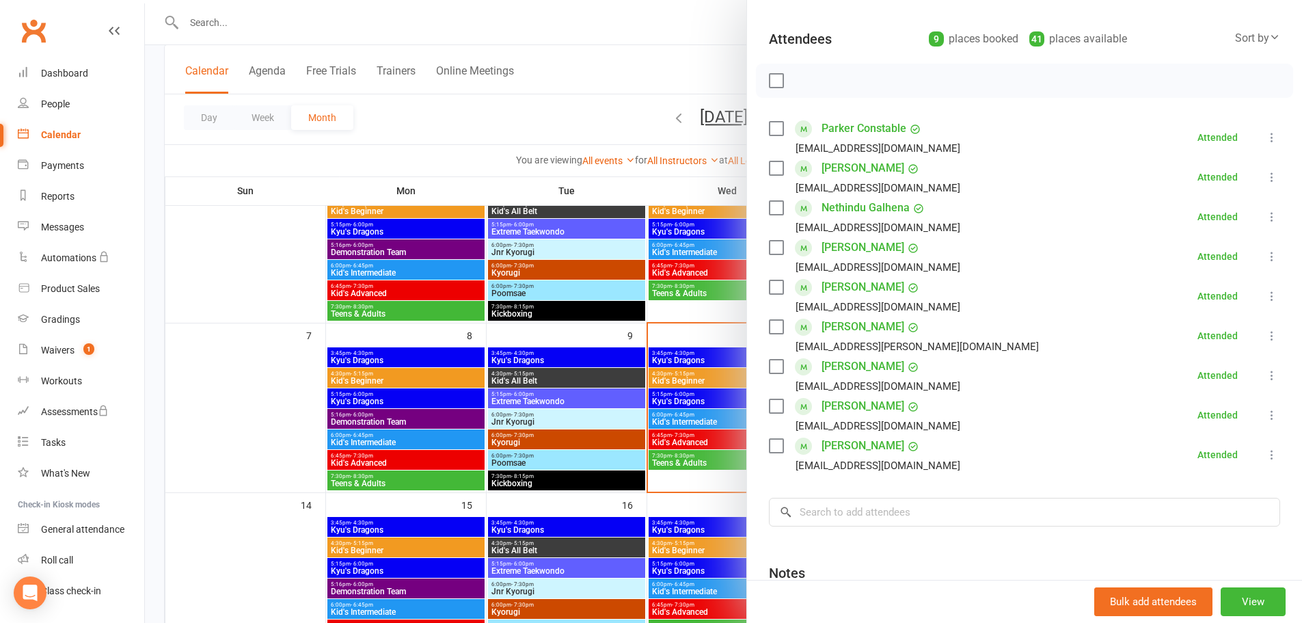
click at [208, 403] on div at bounding box center [723, 311] width 1157 height 623
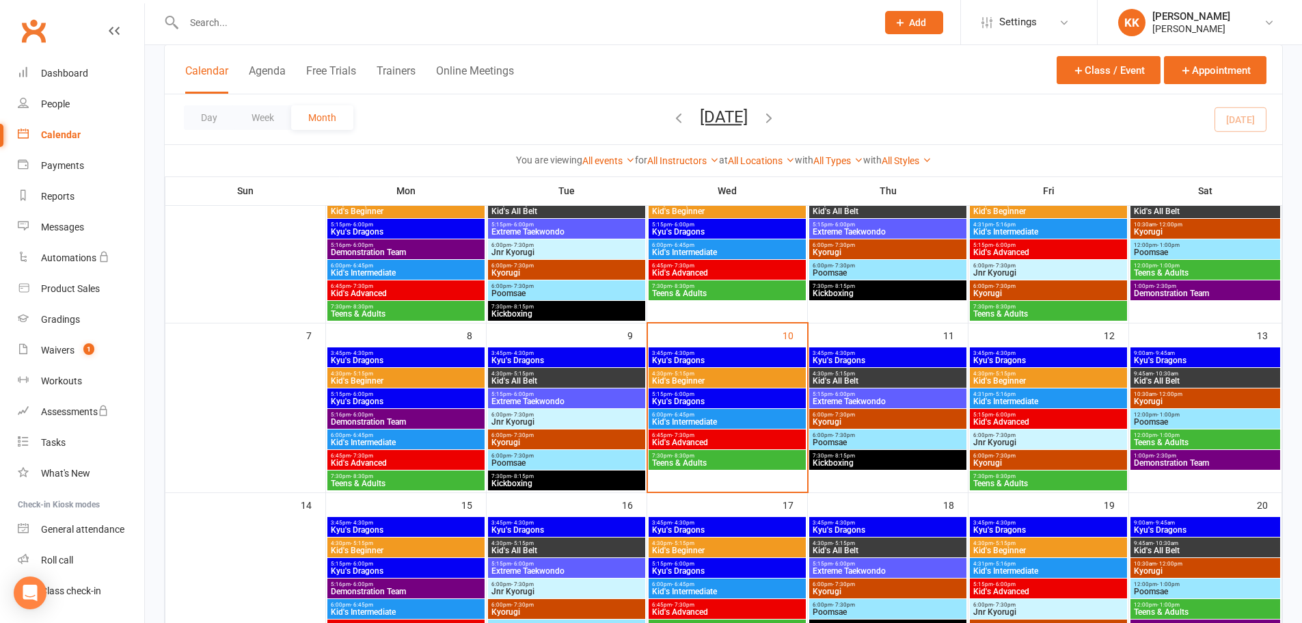
click at [737, 379] on span "Kid's Beginner" at bounding box center [727, 381] width 152 height 8
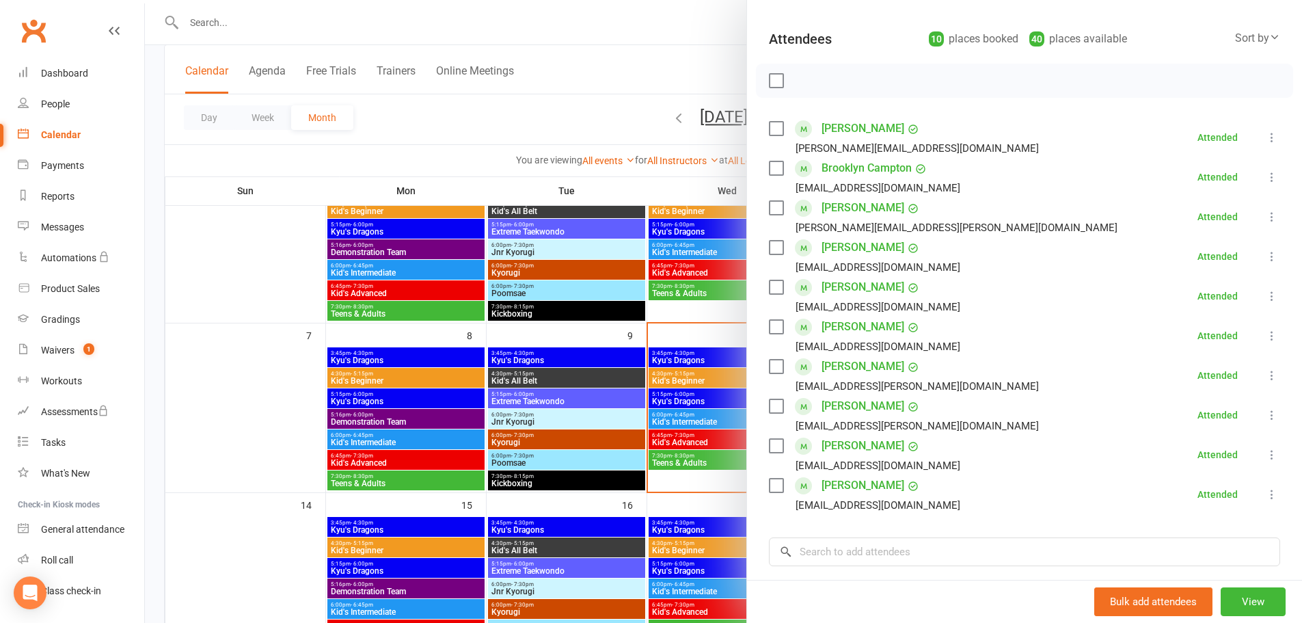
click at [209, 29] on div at bounding box center [723, 311] width 1157 height 623
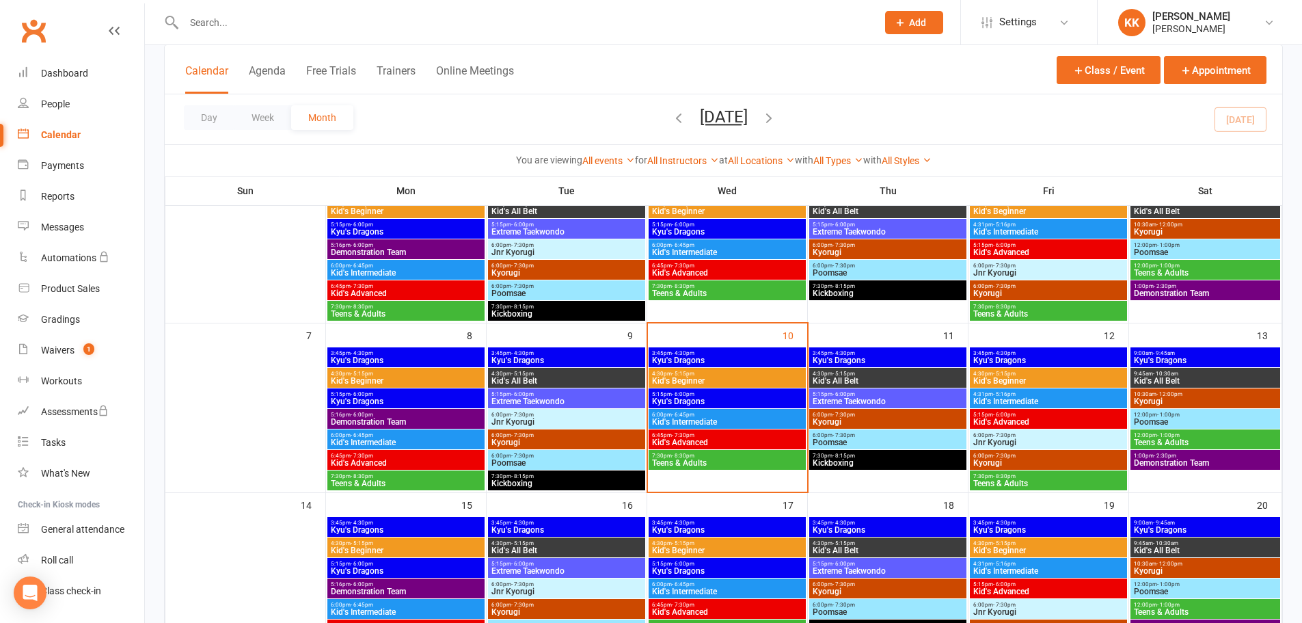
click at [212, 22] on input "text" at bounding box center [524, 22] width 688 height 19
type input "aaliya"
click at [61, 72] on div "Dashboard" at bounding box center [64, 73] width 47 height 11
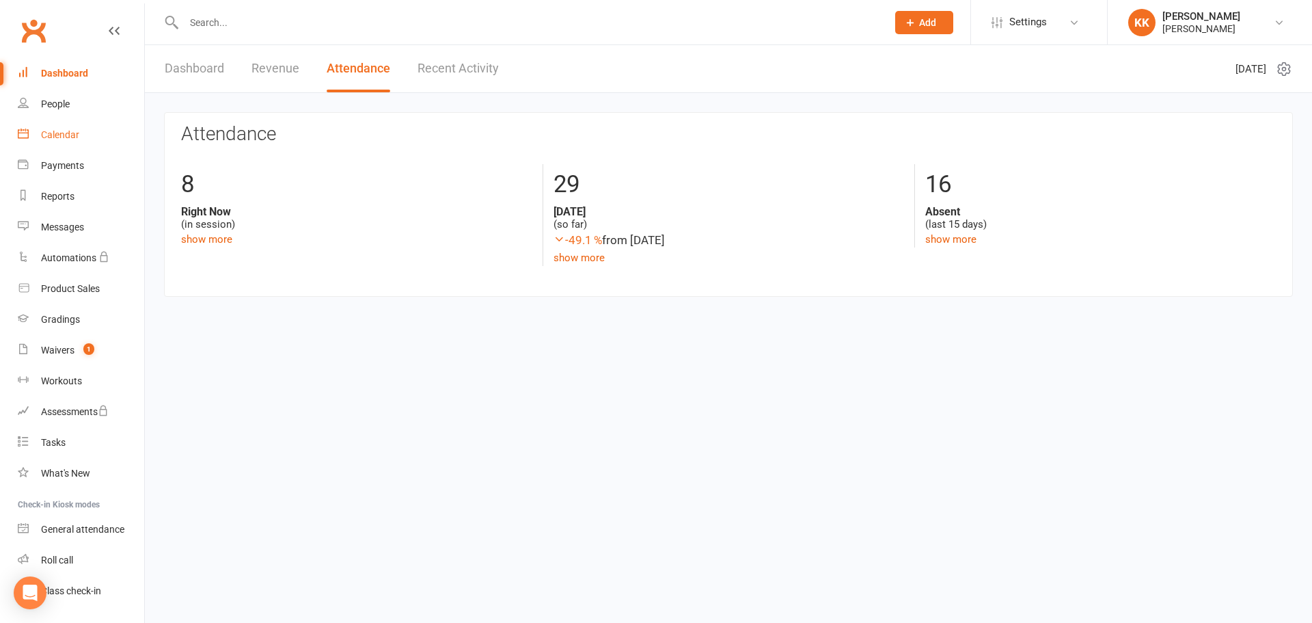
click at [62, 134] on div "Calendar" at bounding box center [60, 134] width 38 height 11
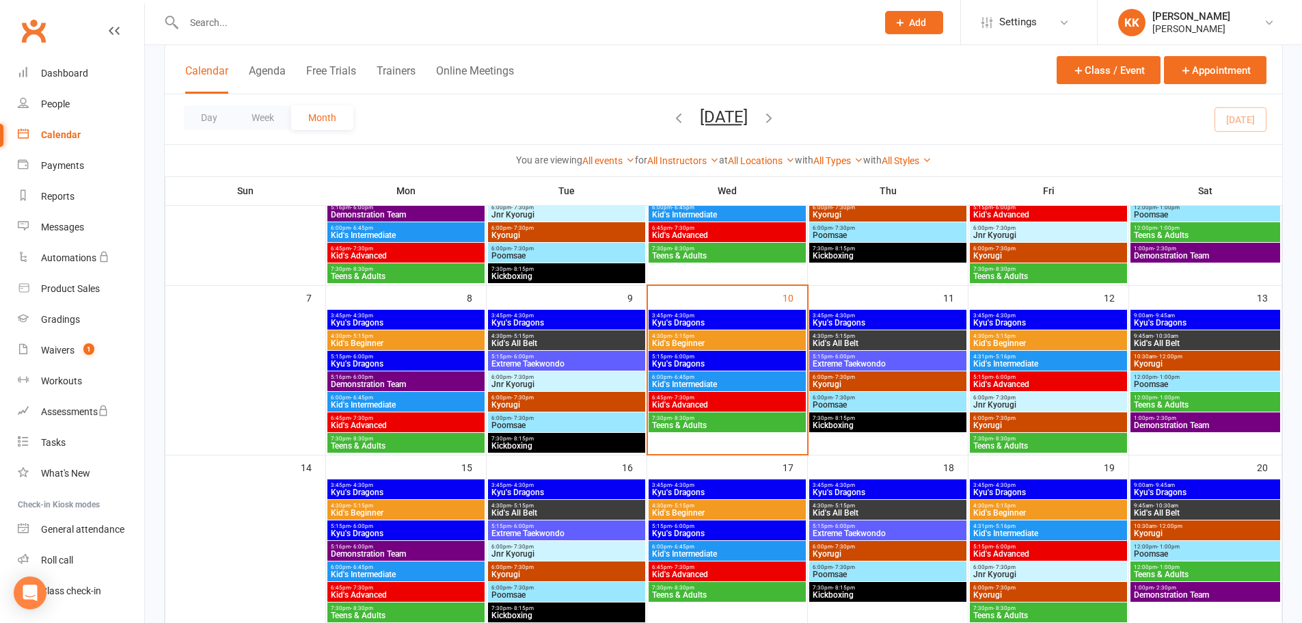
scroll to position [205, 0]
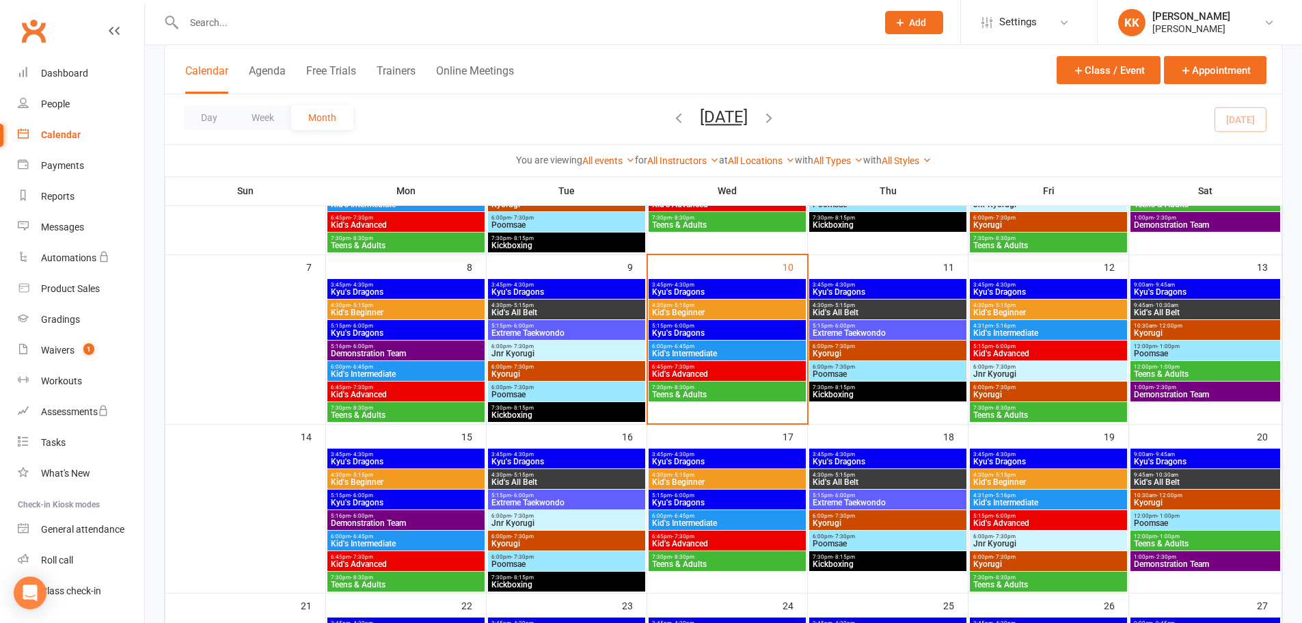
click at [707, 331] on span "Kyu's Dragons" at bounding box center [727, 333] width 152 height 8
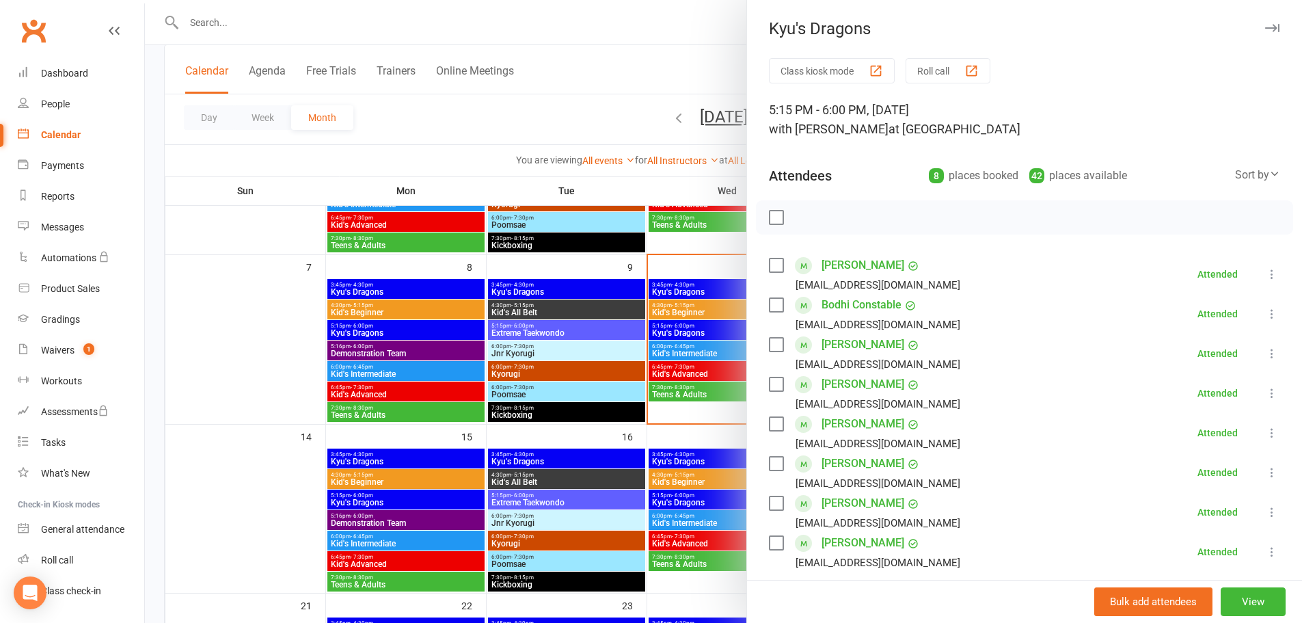
click at [271, 338] on div at bounding box center [723, 311] width 1157 height 623
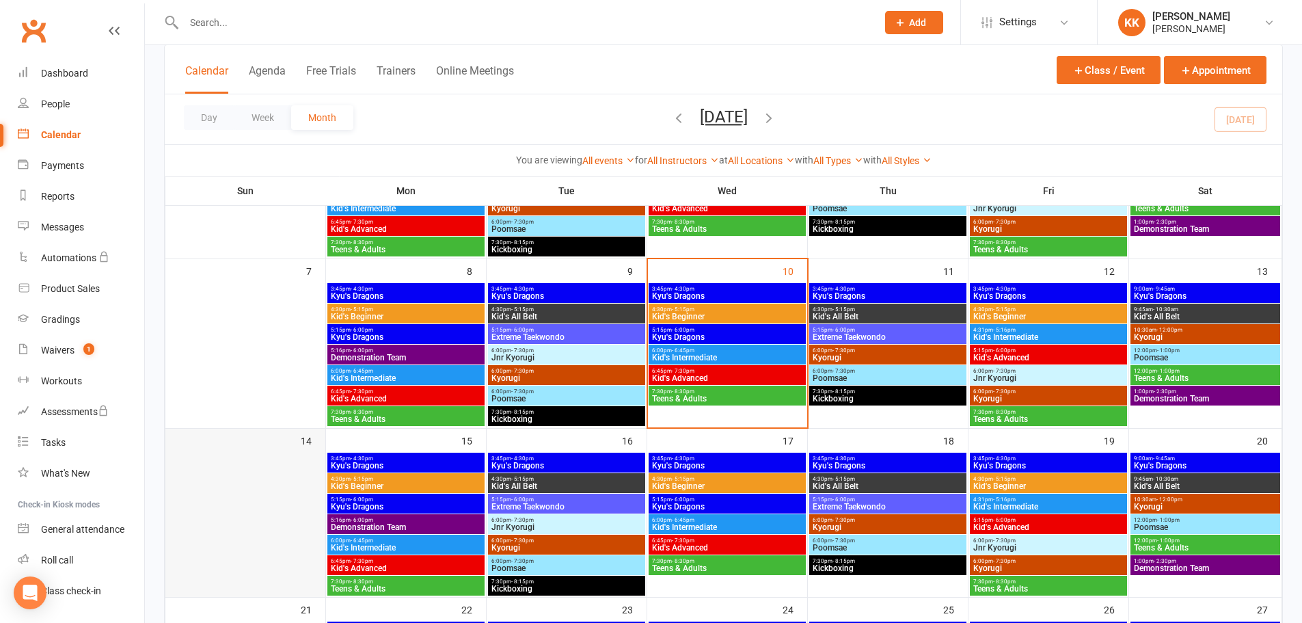
scroll to position [137, 0]
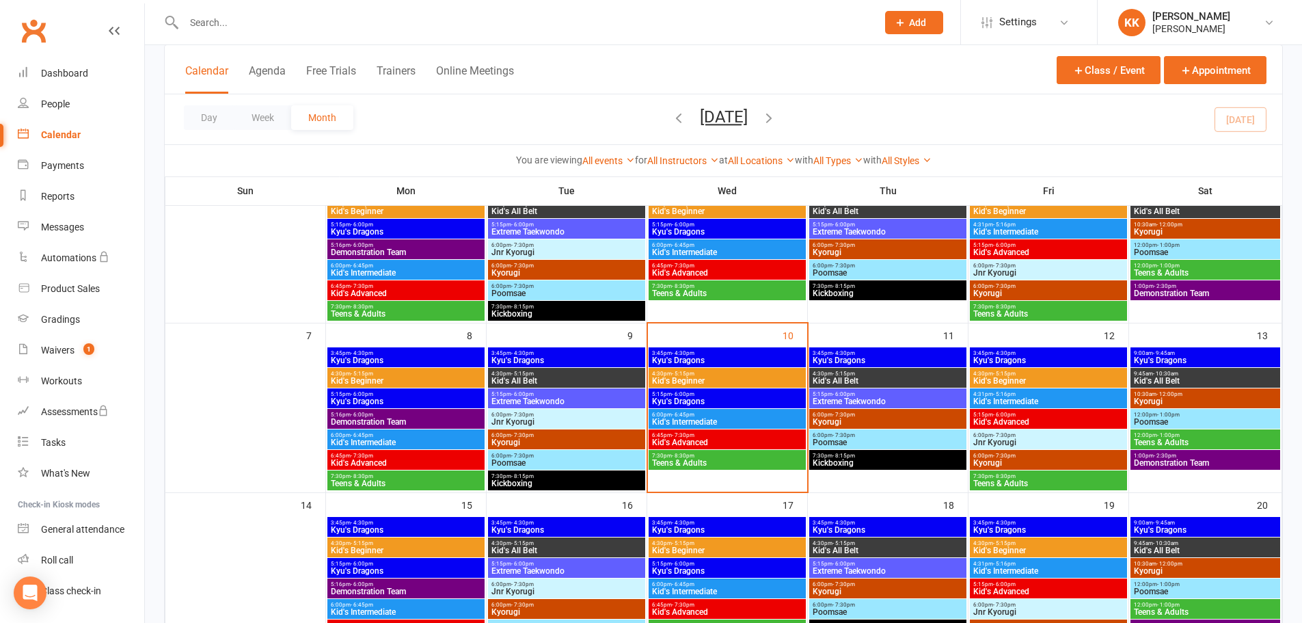
click at [401, 481] on span "Teens & Adults" at bounding box center [406, 483] width 152 height 8
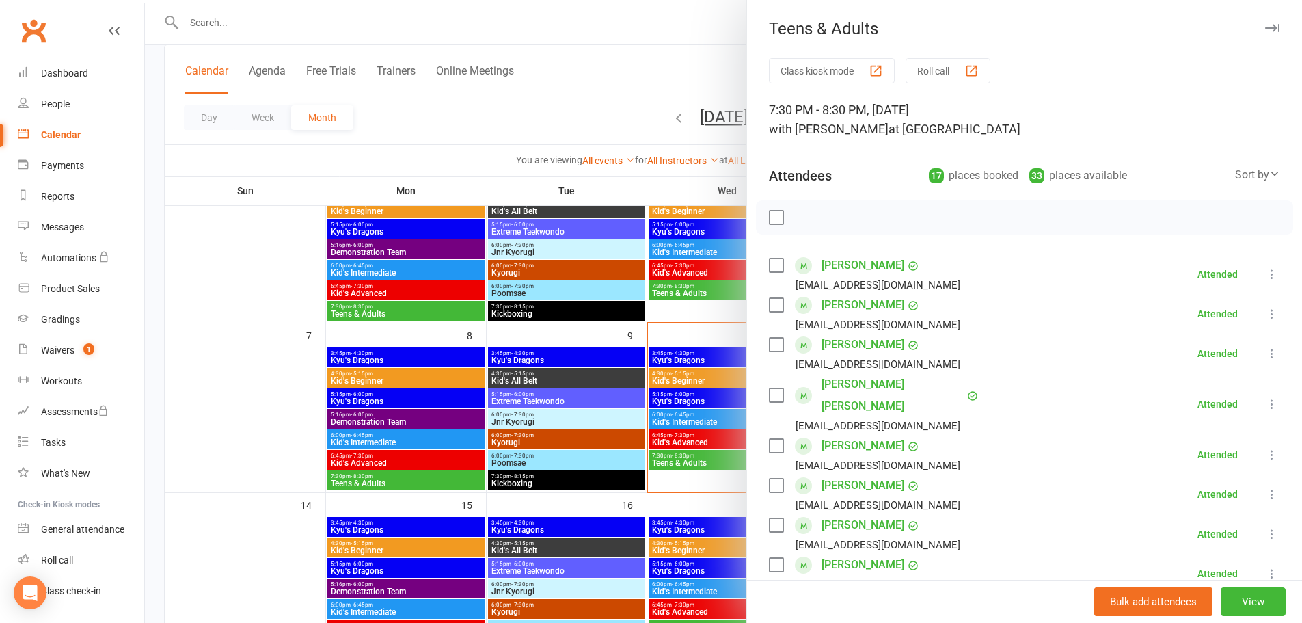
click at [346, 312] on div at bounding box center [723, 311] width 1157 height 623
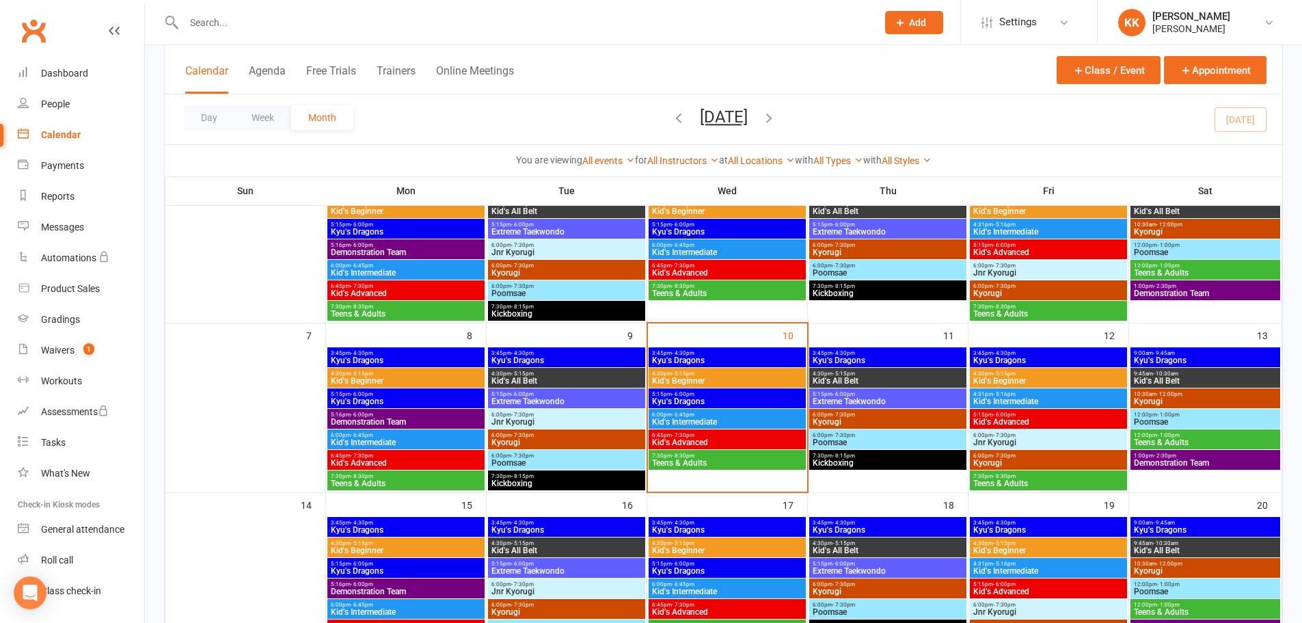
click at [351, 310] on span "Teens & Adults" at bounding box center [406, 314] width 152 height 8
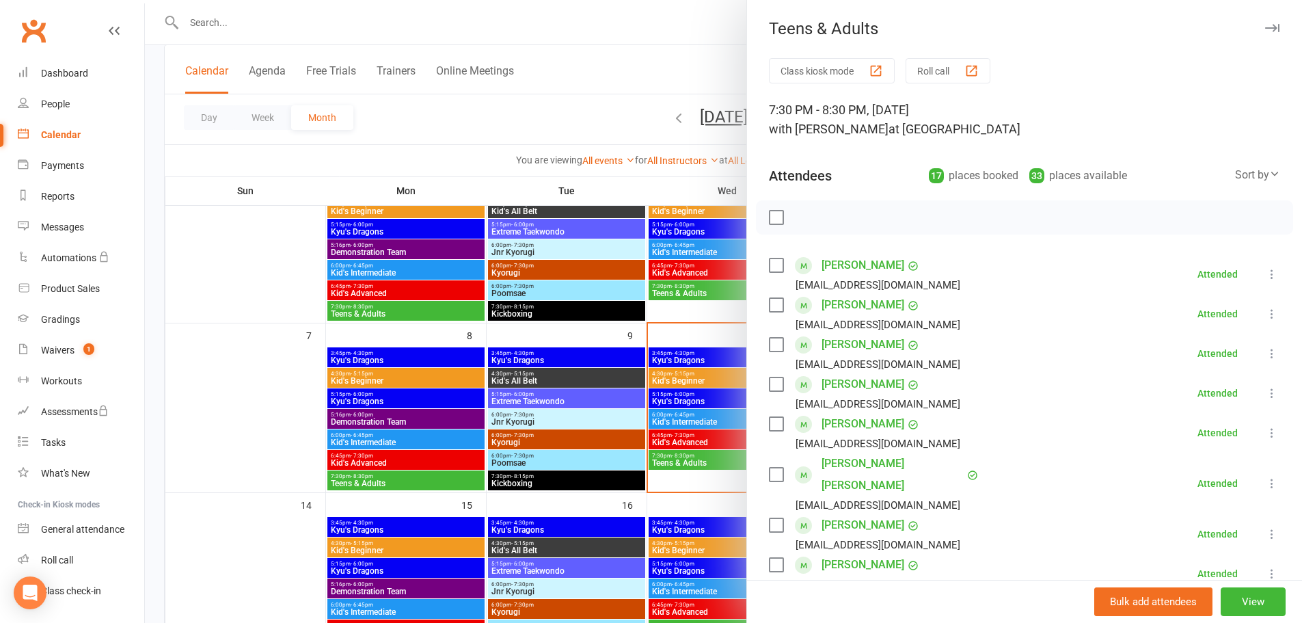
click at [251, 421] on div at bounding box center [723, 311] width 1157 height 623
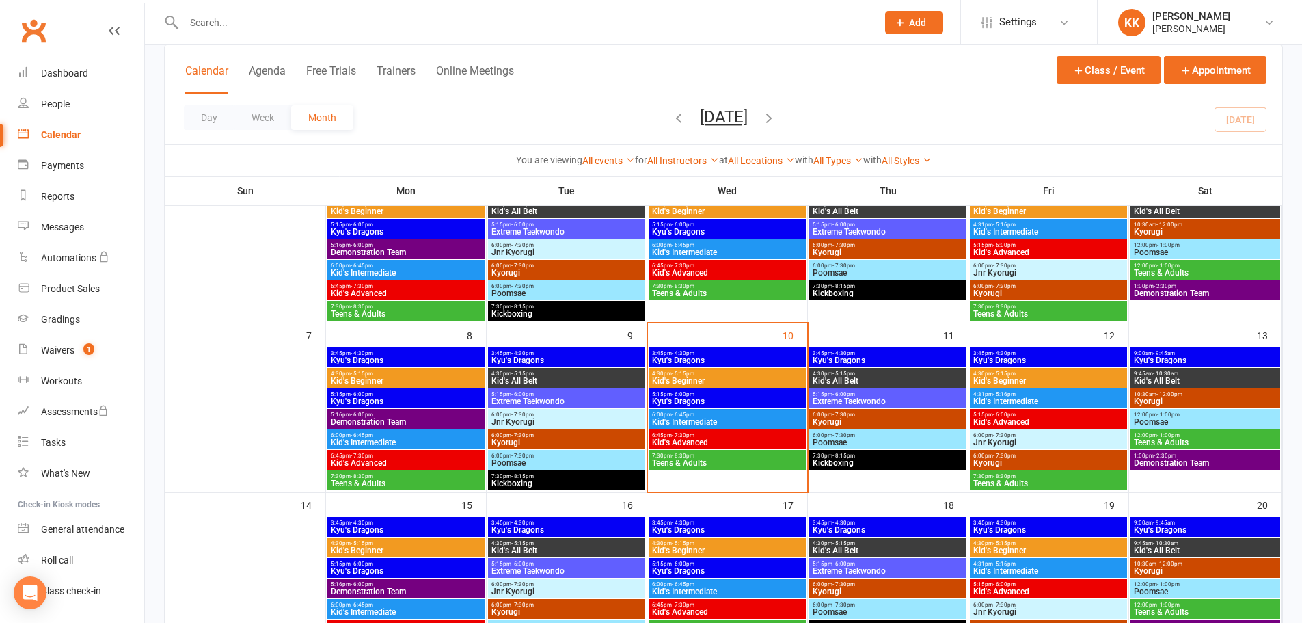
click at [699, 293] on span "Teens & Adults" at bounding box center [727, 293] width 152 height 8
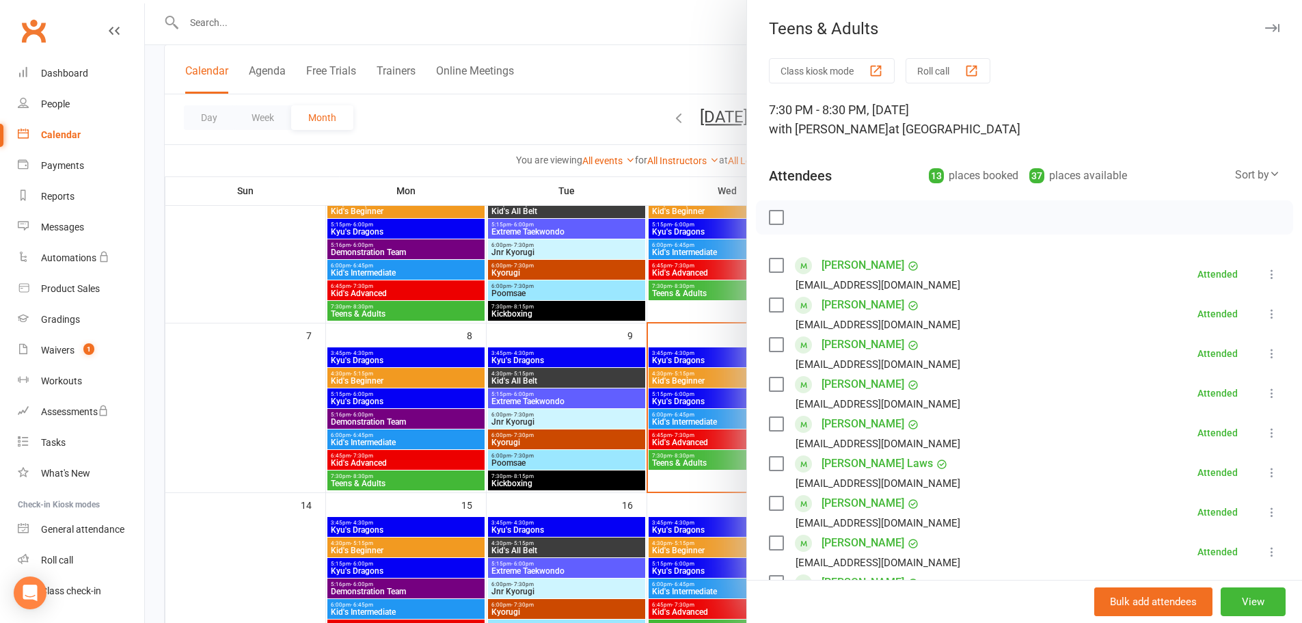
drag, startPoint x: 264, startPoint y: 441, endPoint x: 296, endPoint y: 437, distance: 32.4
click at [264, 441] on div at bounding box center [723, 311] width 1157 height 623
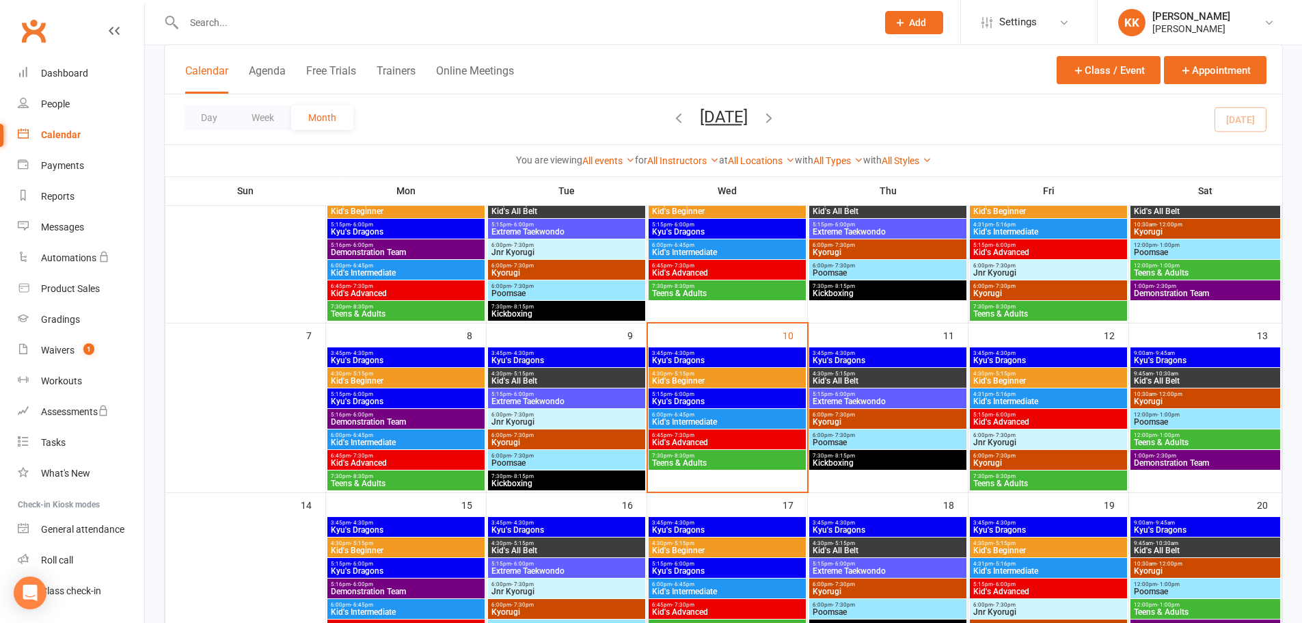
click at [713, 422] on span "Kid's Intermediate" at bounding box center [727, 422] width 152 height 8
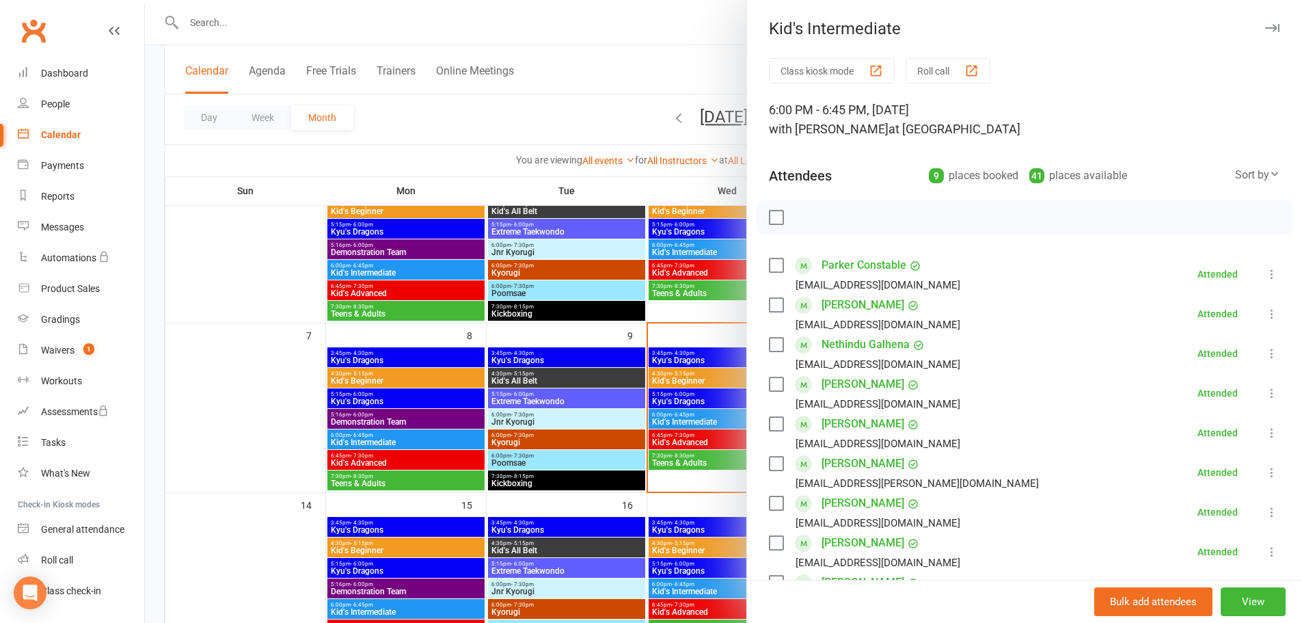
scroll to position [68, 0]
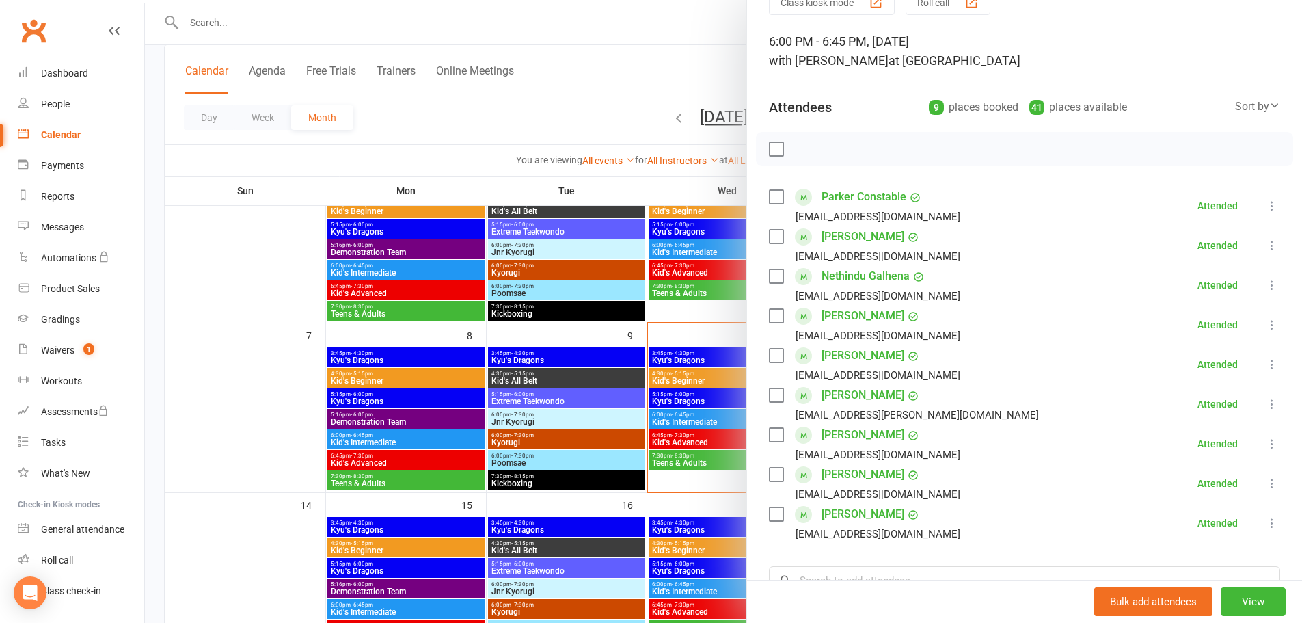
click at [271, 399] on div at bounding box center [723, 311] width 1157 height 623
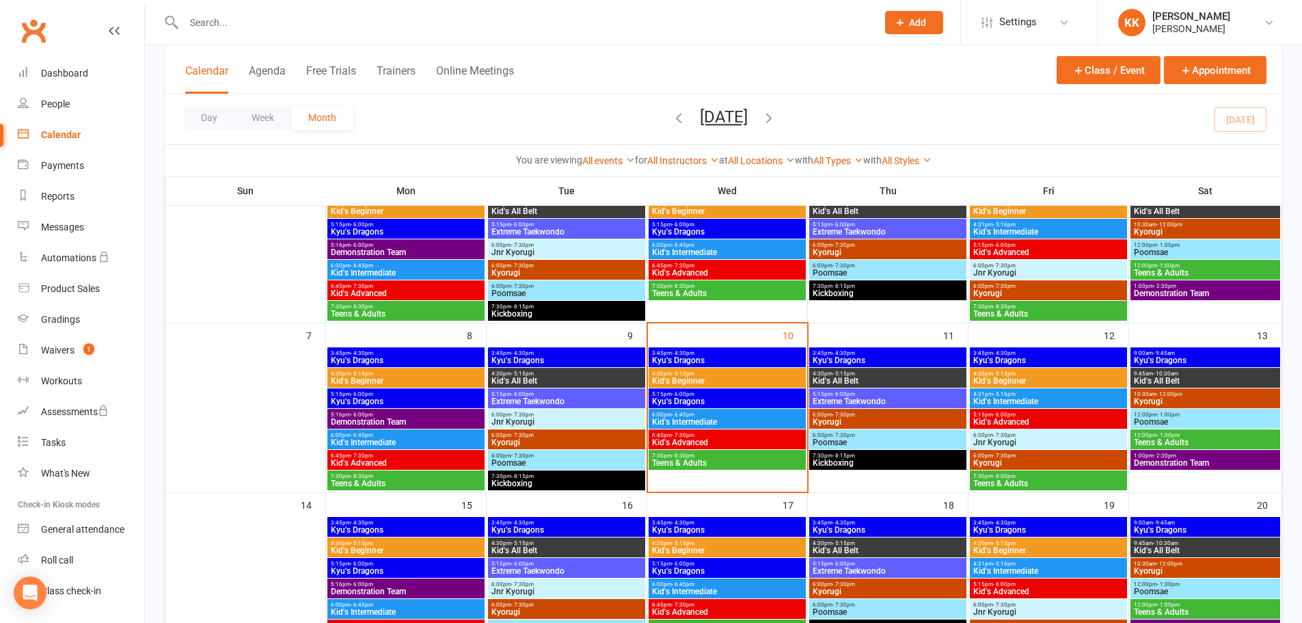
click at [386, 456] on span "6:45pm - 7:30pm" at bounding box center [406, 455] width 152 height 6
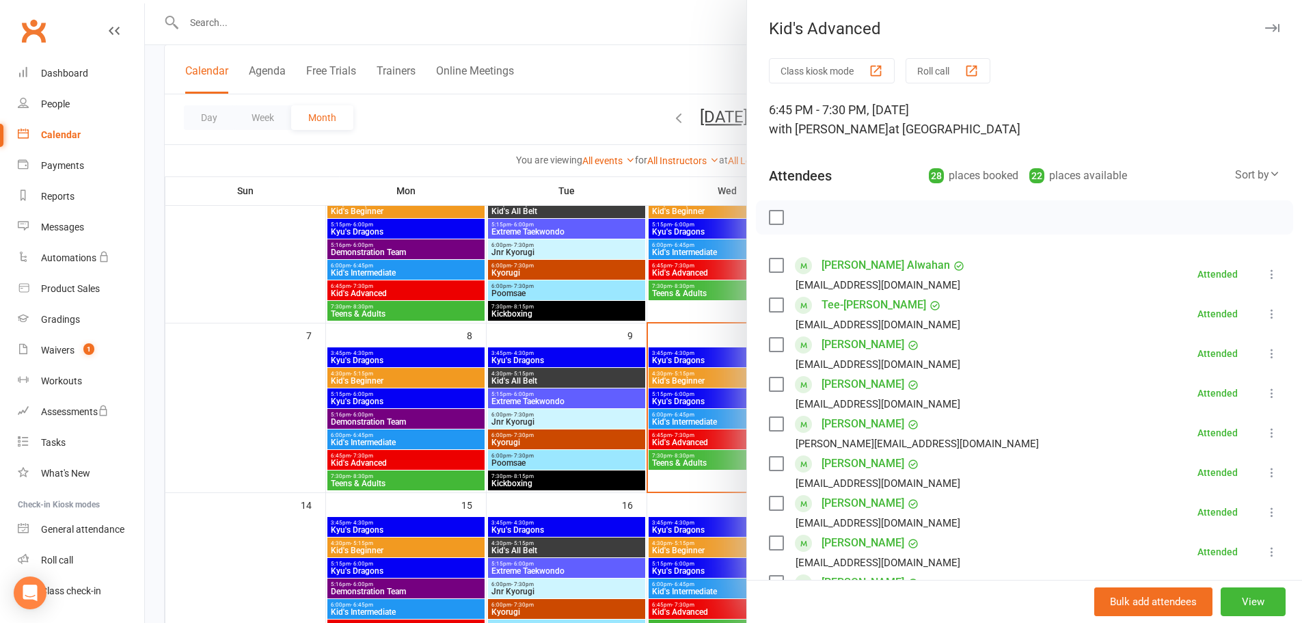
click at [290, 414] on div at bounding box center [723, 311] width 1157 height 623
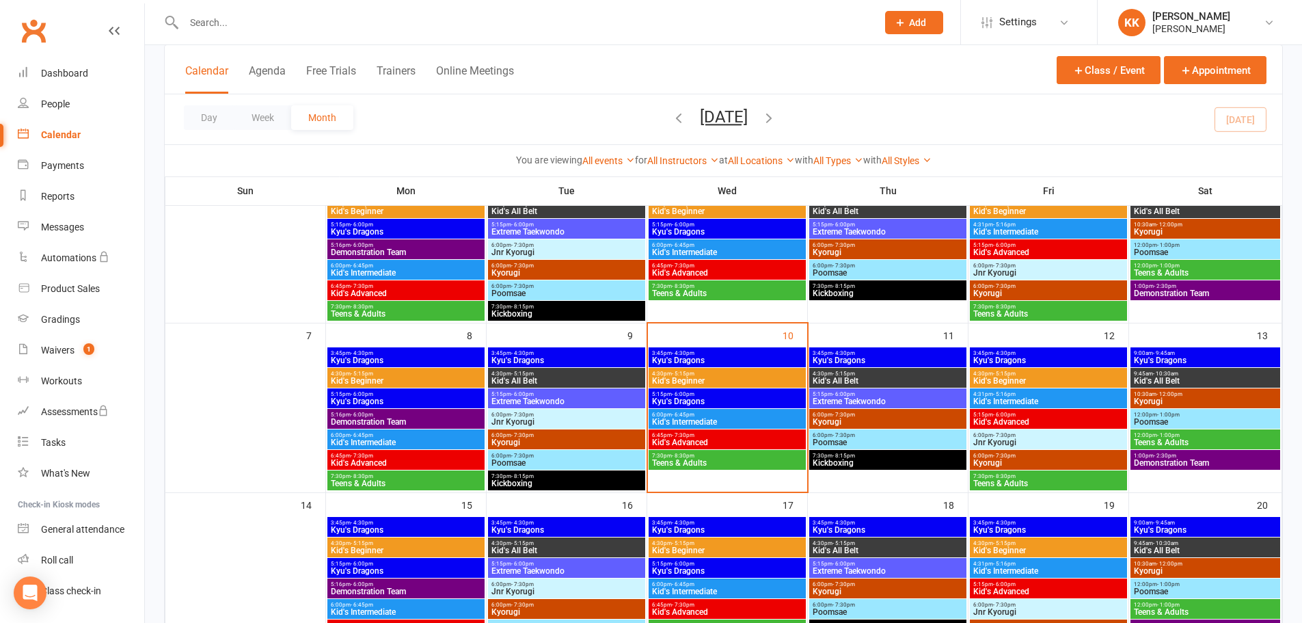
click at [742, 436] on span "6:45pm - 7:30pm" at bounding box center [727, 435] width 152 height 6
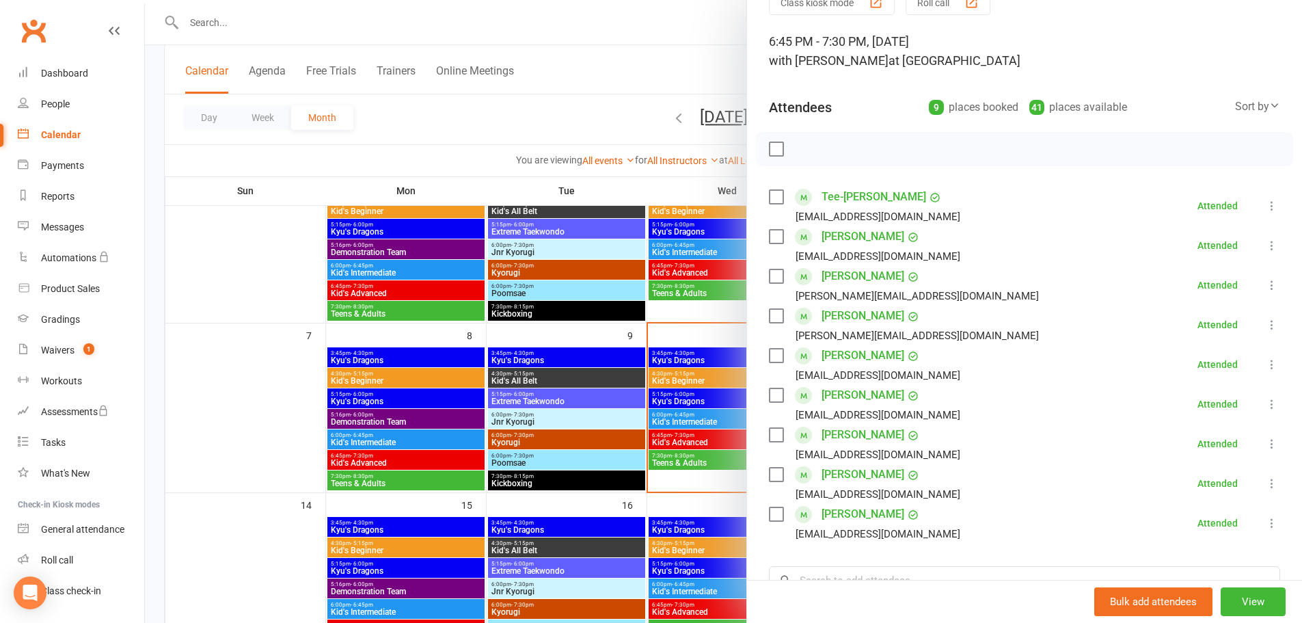
click at [288, 389] on div at bounding box center [723, 311] width 1157 height 623
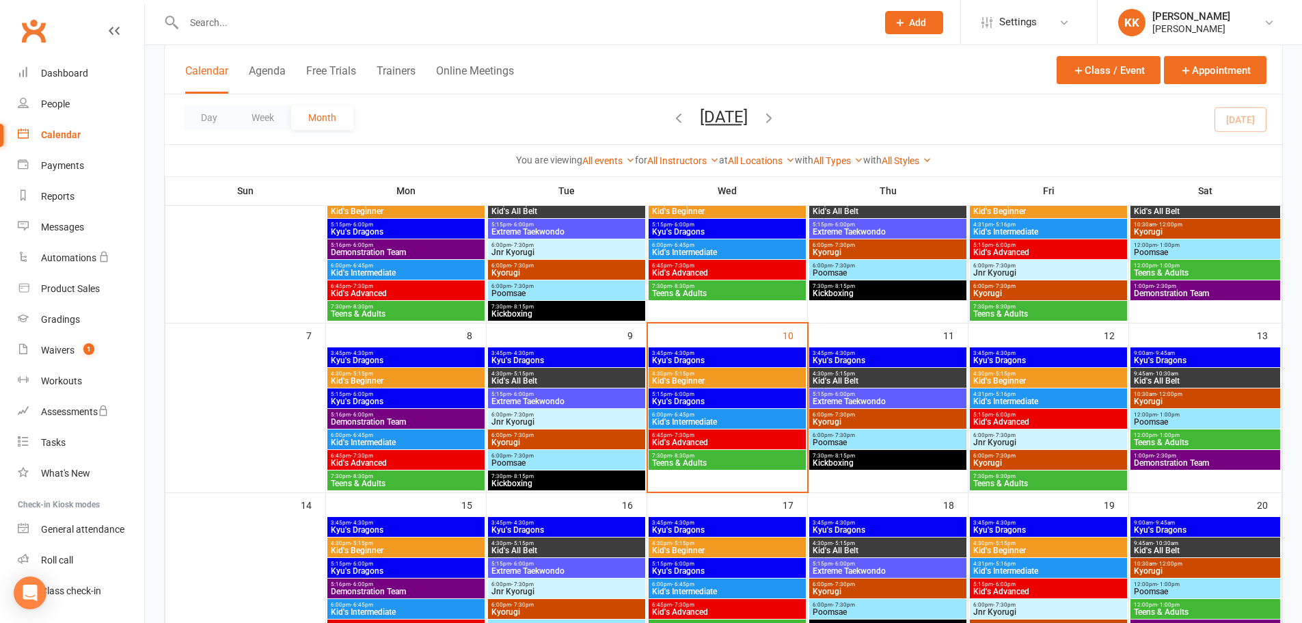
click at [693, 440] on span "Kid's Advanced" at bounding box center [727, 442] width 152 height 8
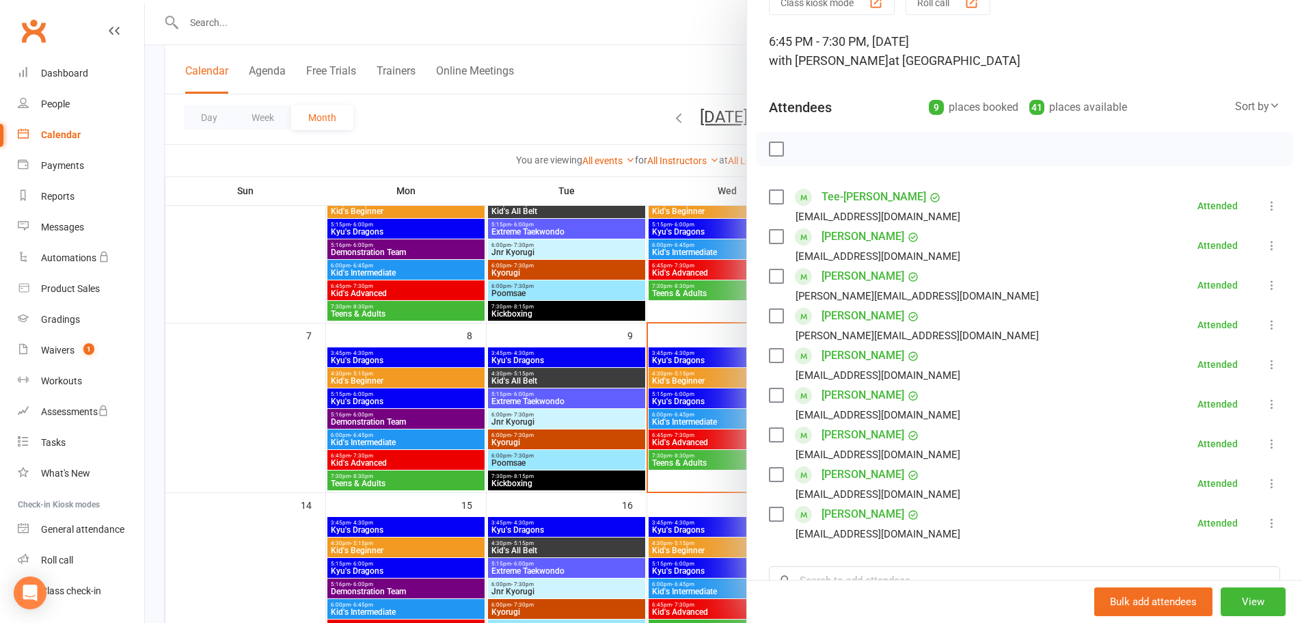
scroll to position [137, 0]
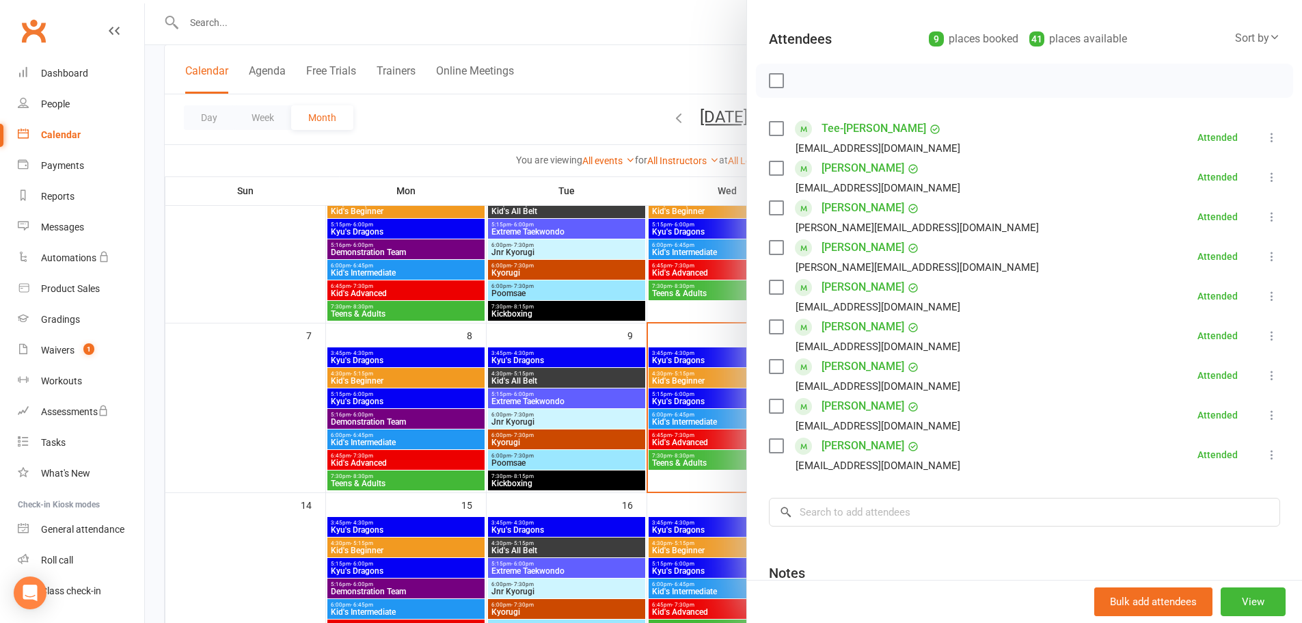
click at [208, 21] on div at bounding box center [723, 311] width 1157 height 623
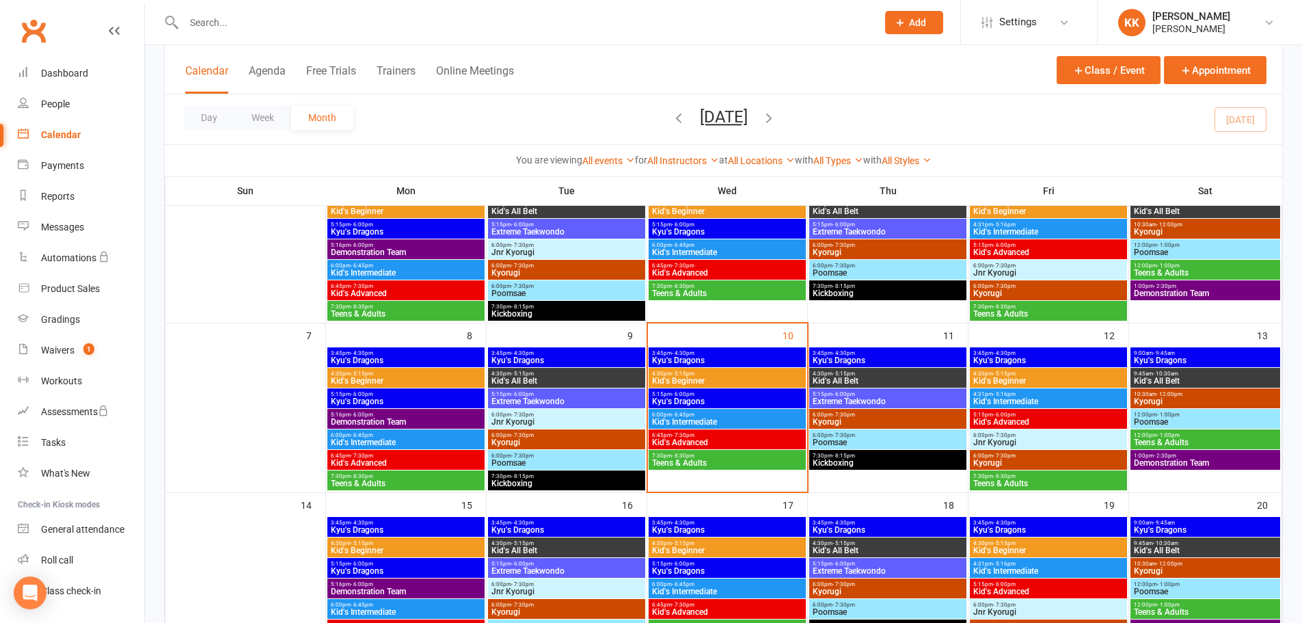
click at [197, 23] on input "text" at bounding box center [524, 22] width 688 height 19
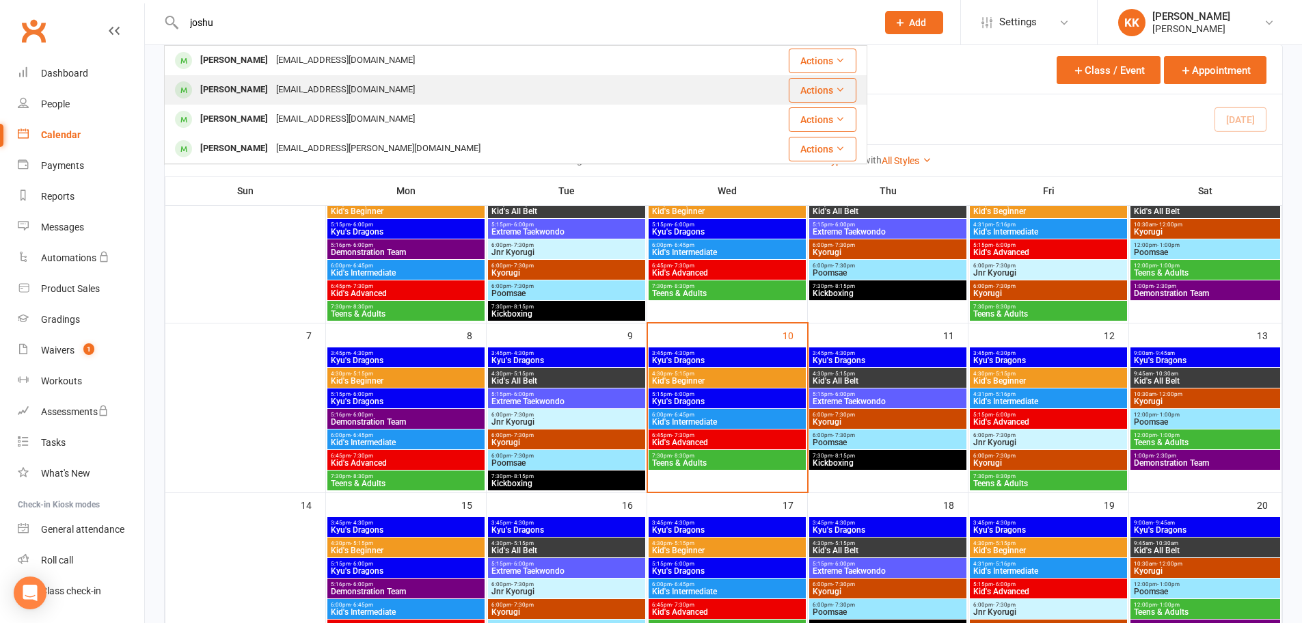
type input "joshu"
click at [217, 91] on div "[PERSON_NAME]" at bounding box center [234, 90] width 76 height 20
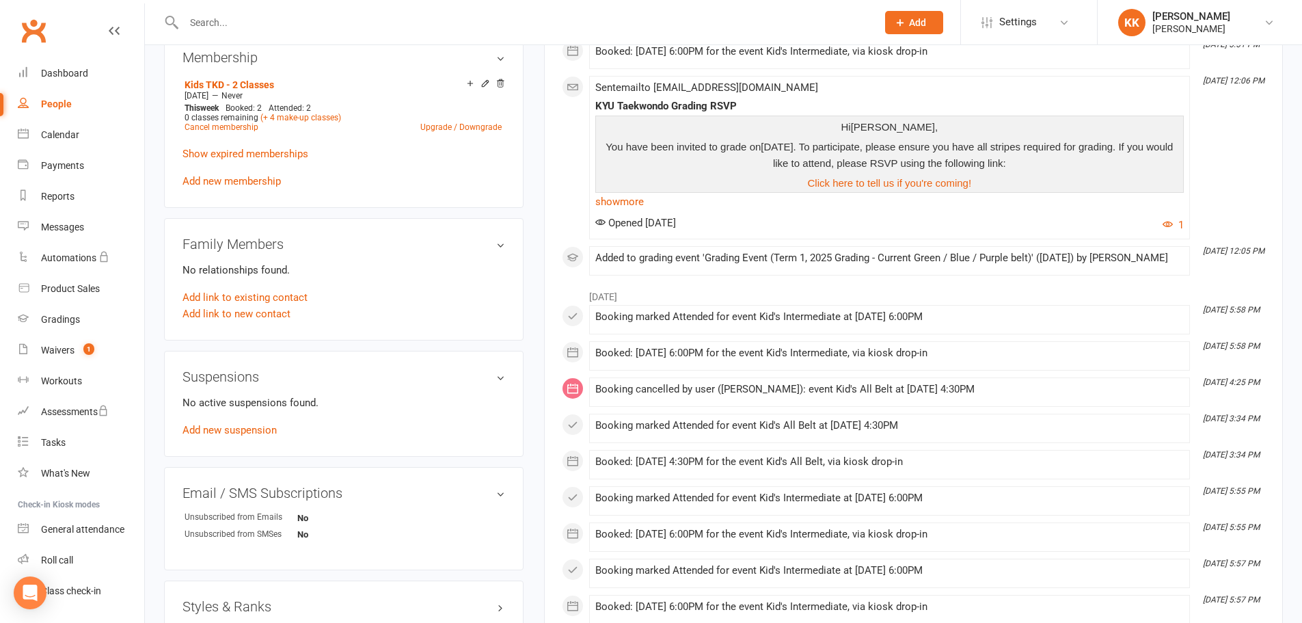
scroll to position [547, 0]
click at [307, 118] on link "(+ 4 make-up classes)" at bounding box center [300, 116] width 81 height 10
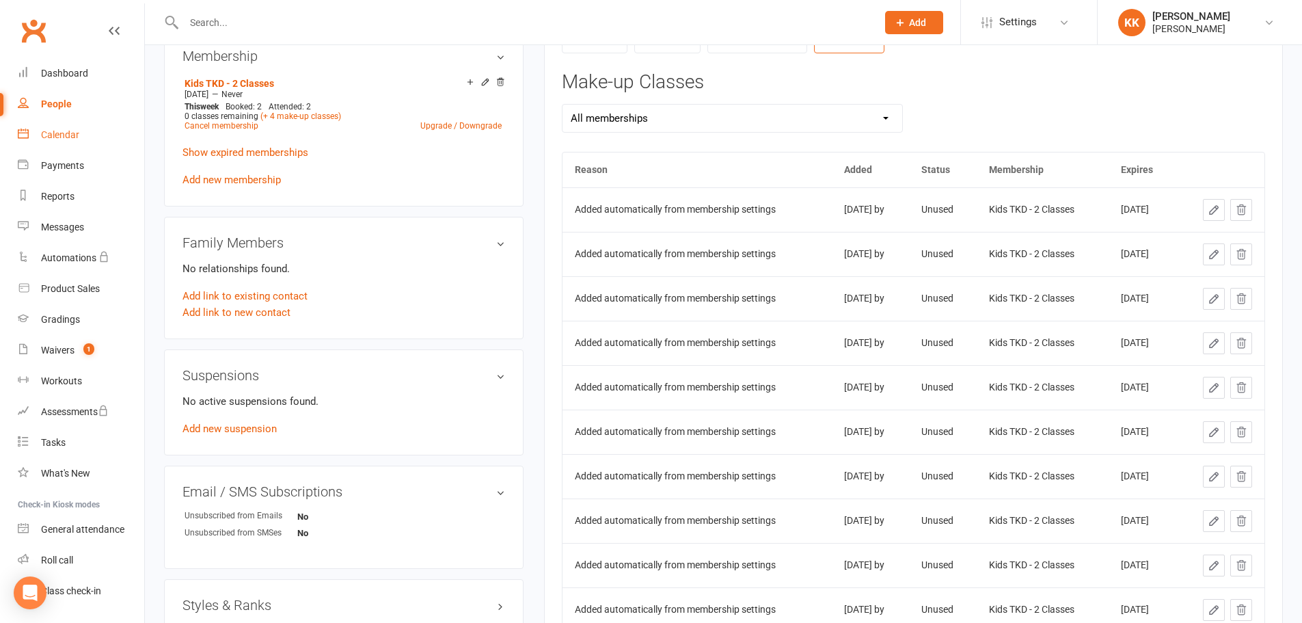
click at [72, 139] on div "Calendar" at bounding box center [60, 134] width 38 height 11
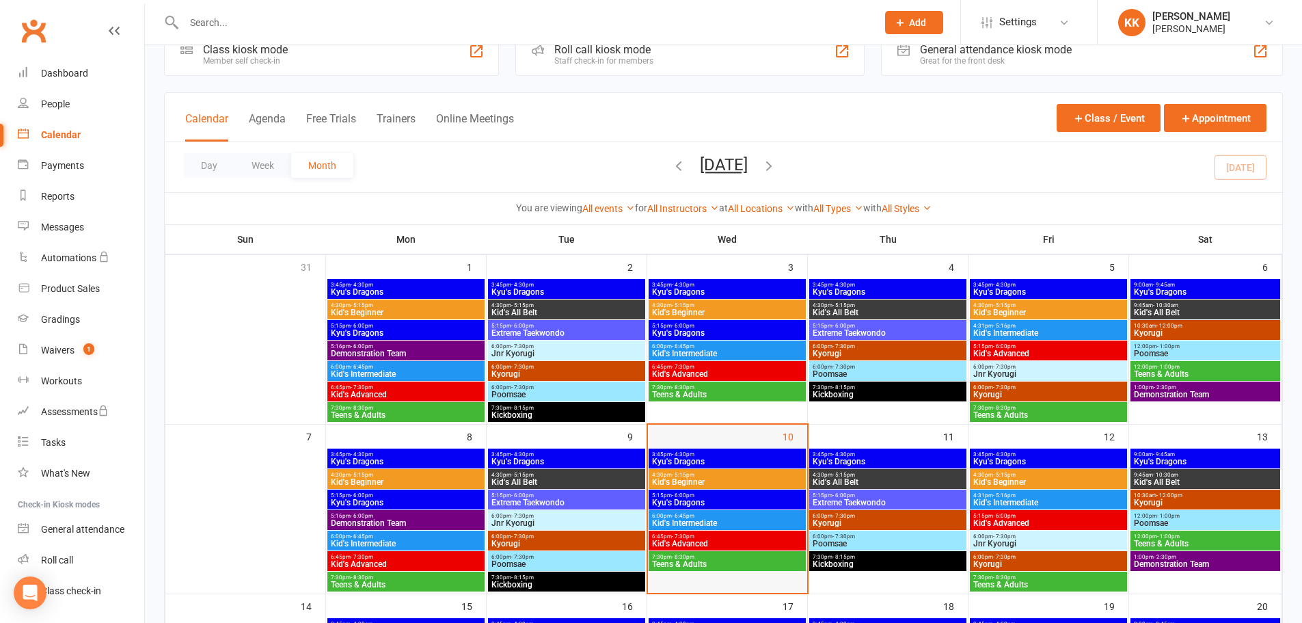
scroll to position [68, 0]
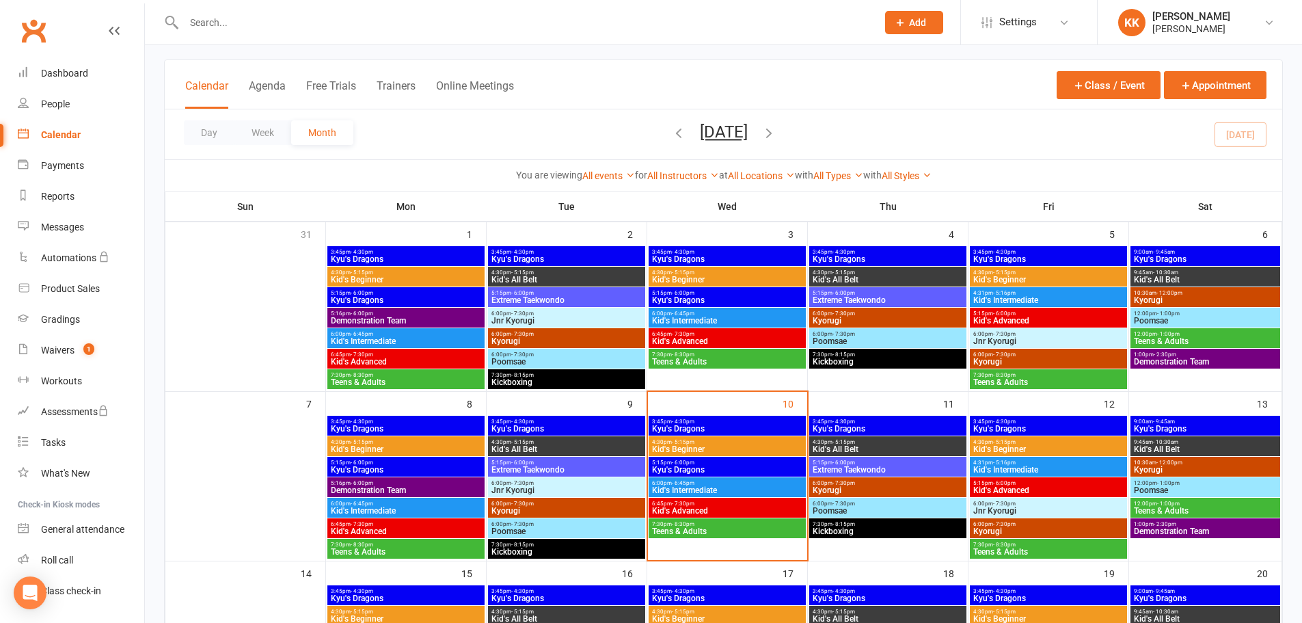
click at [714, 504] on span "6:45pm - 7:30pm" at bounding box center [727, 503] width 152 height 6
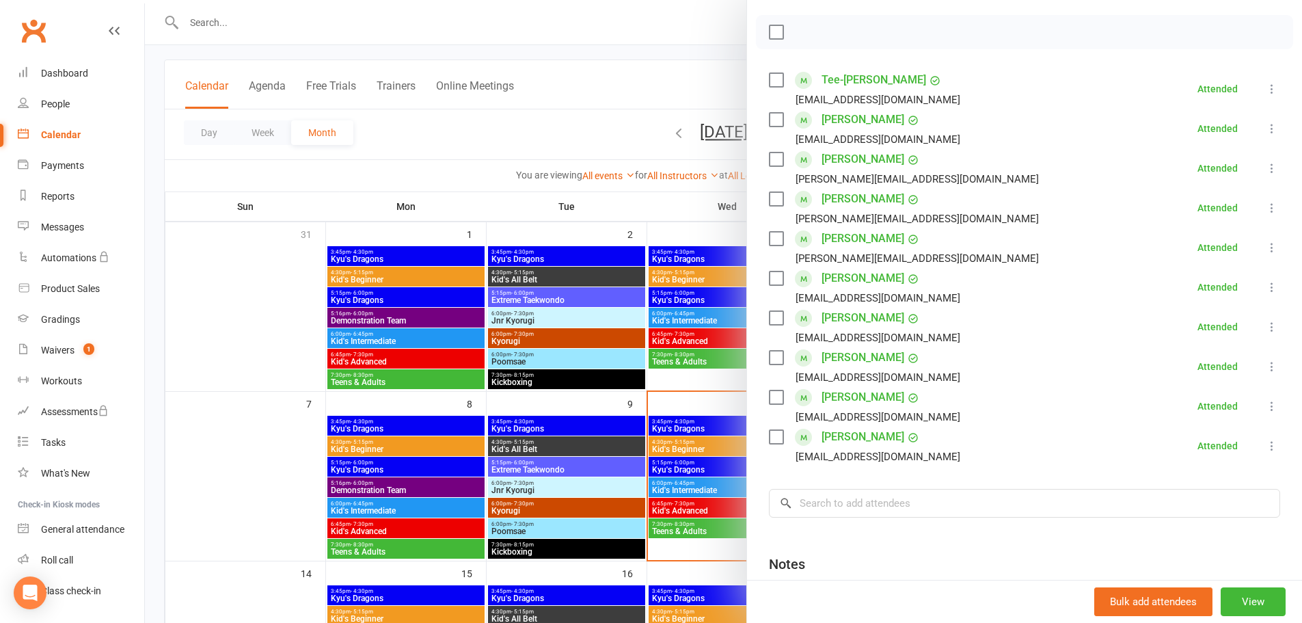
scroll to position [205, 0]
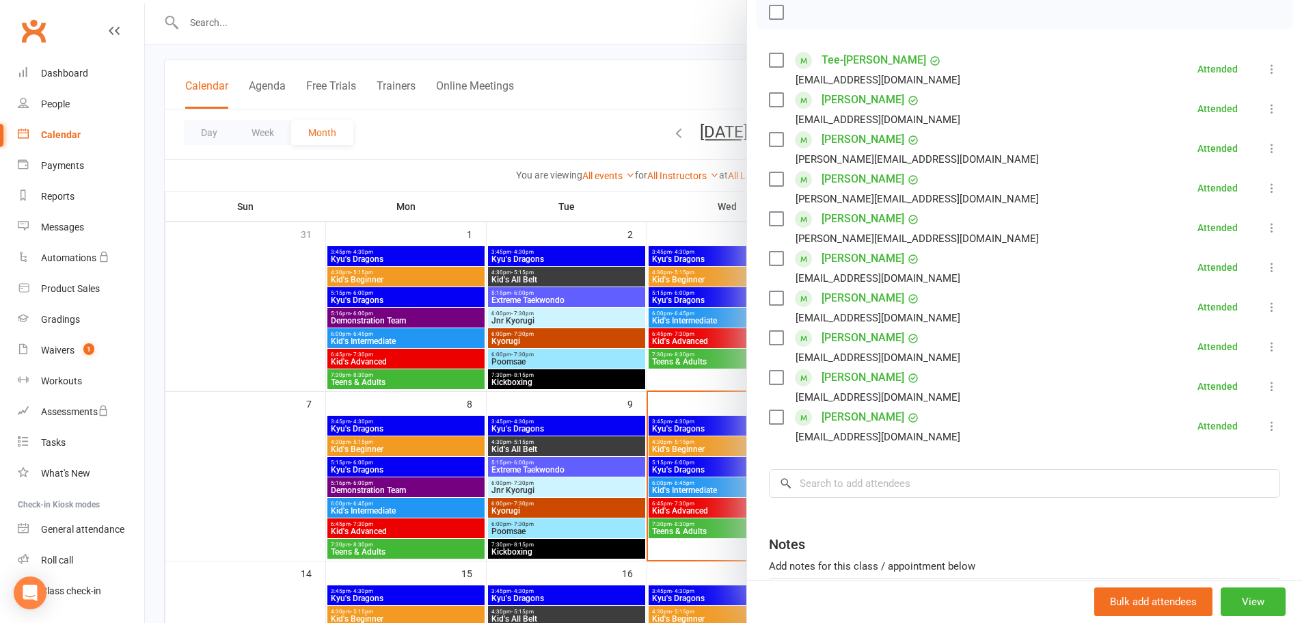
click at [674, 95] on div at bounding box center [723, 311] width 1157 height 623
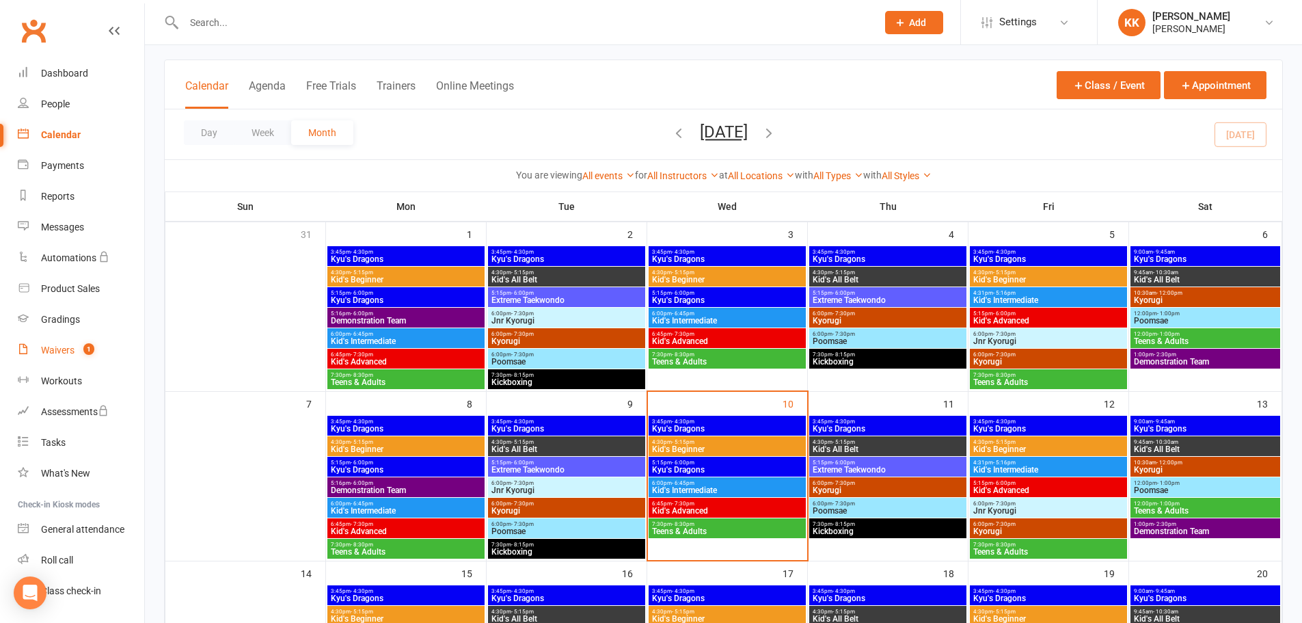
click at [79, 349] on count-badge "1" at bounding box center [86, 349] width 18 height 11
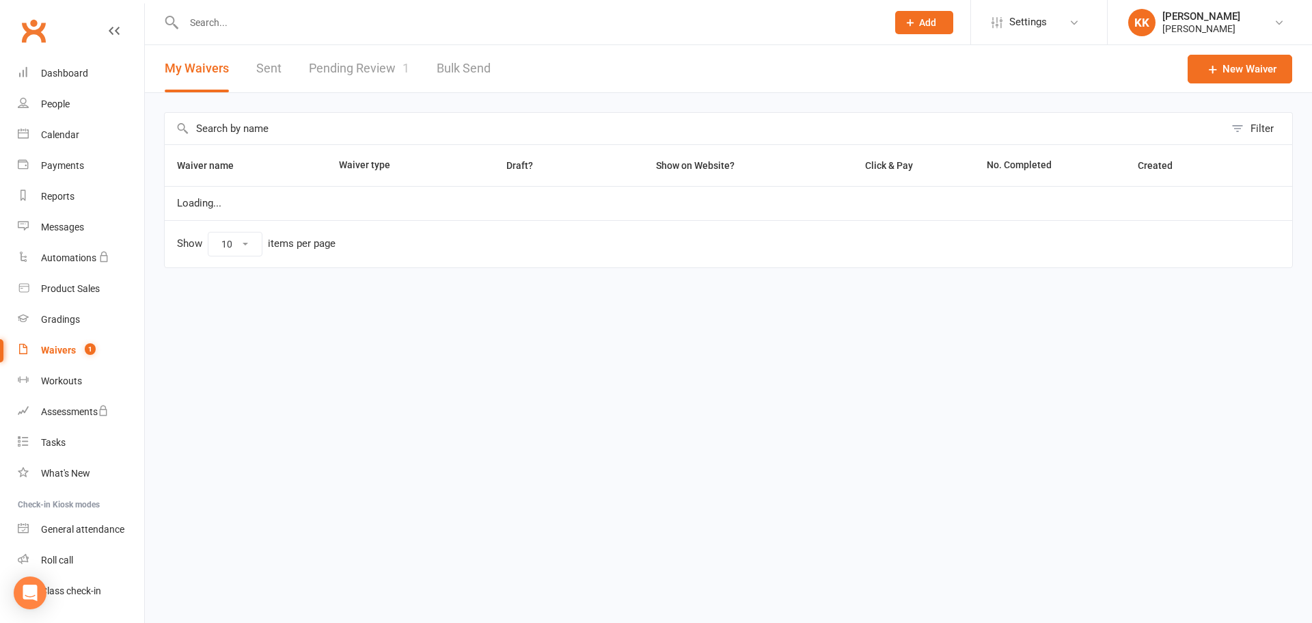
click at [375, 75] on link "Pending Review 1" at bounding box center [359, 68] width 100 height 47
